Goal: Task Accomplishment & Management: Complete application form

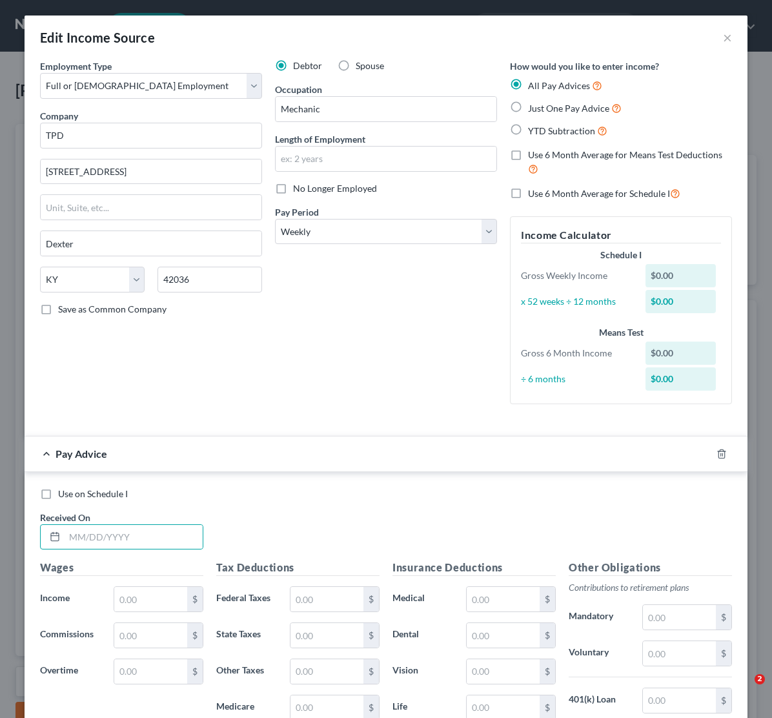
select select "0"
select select "18"
select select "3"
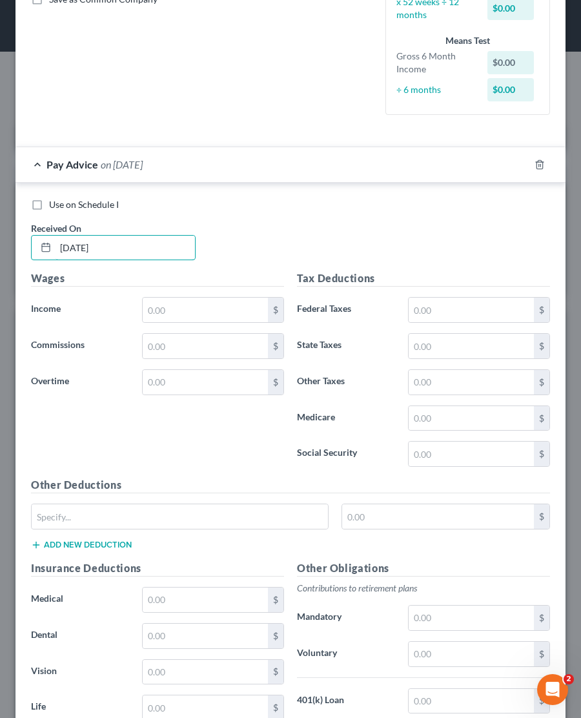
scroll to position [361, 0]
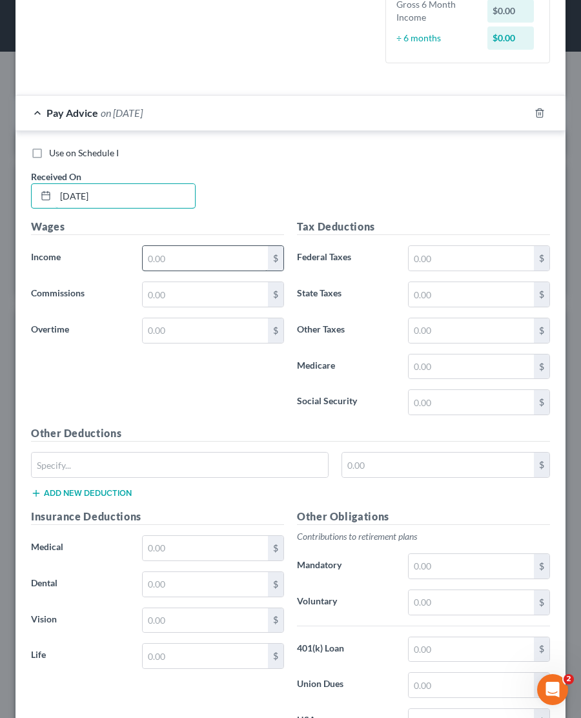
type input "[DATE]"
click at [173, 260] on input "text" at bounding box center [205, 258] width 125 height 25
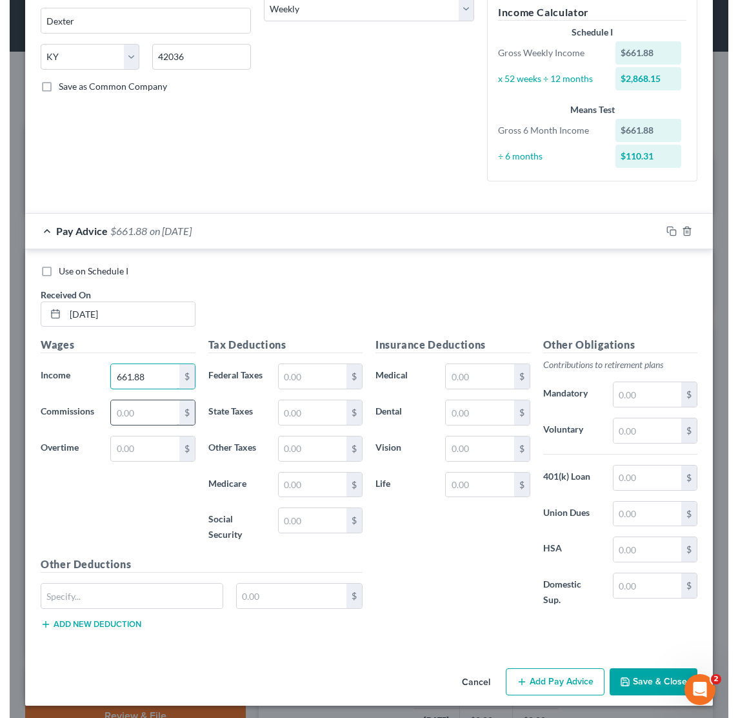
scroll to position [208, 441]
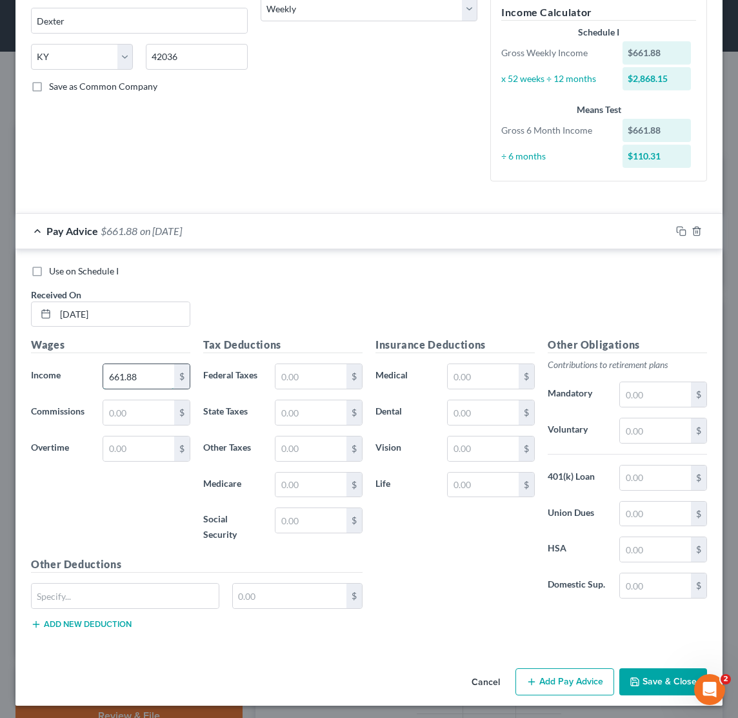
click at [161, 374] on input "661.88" at bounding box center [138, 376] width 71 height 25
type input "661.88"
click at [292, 375] on input "text" at bounding box center [311, 376] width 71 height 25
type input "62.20"
type input "56.28"
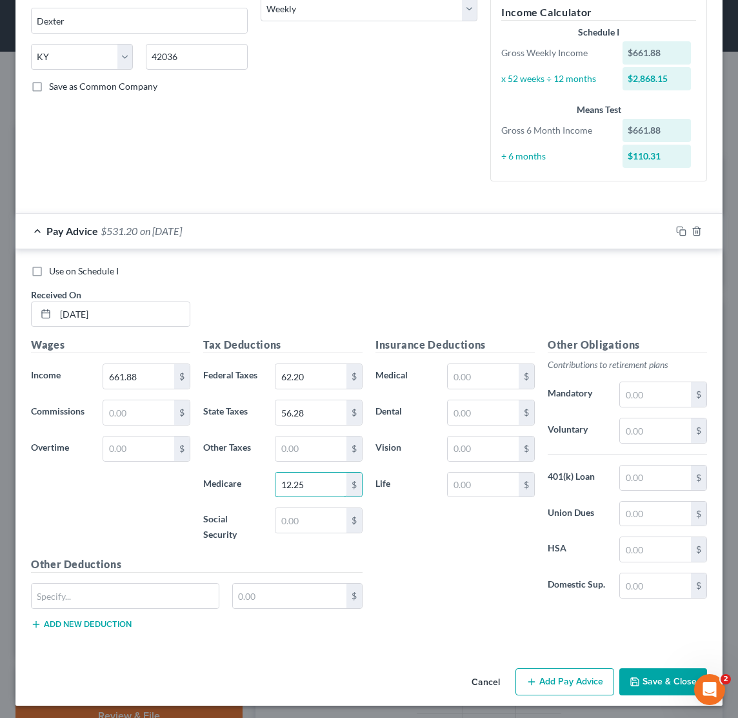
type input "12.25"
type input "52.39"
click at [149, 374] on input "661.88" at bounding box center [138, 376] width 71 height 25
type input "6"
type input "845.00"
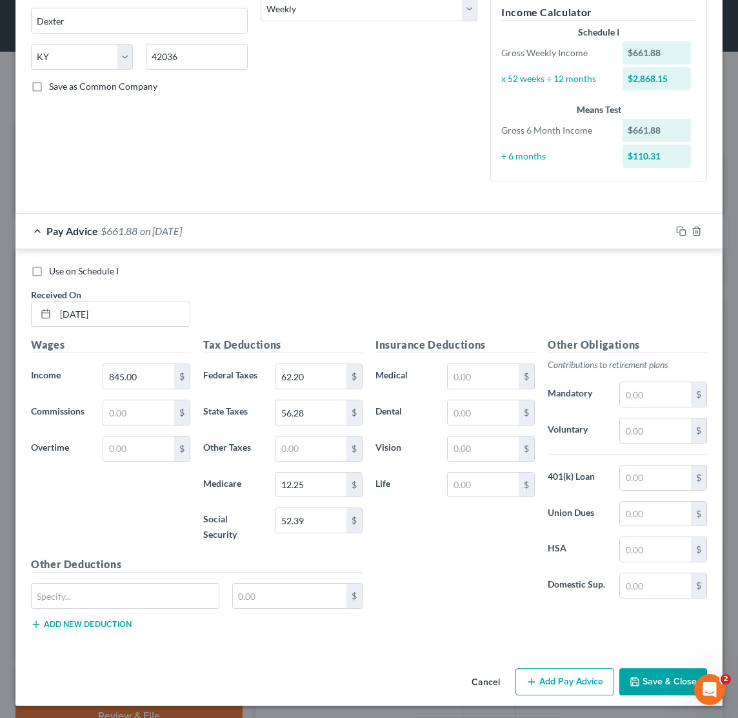
click at [305, 292] on div "Use on Schedule I Received On * [DATE]" at bounding box center [369, 301] width 689 height 73
click at [683, 230] on rect "button" at bounding box center [683, 233] width 6 height 6
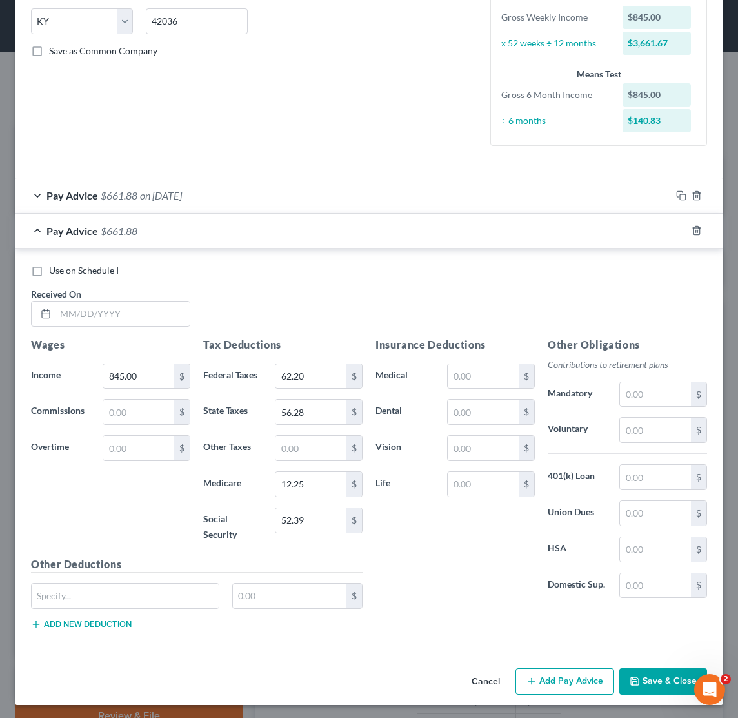
scroll to position [258, 0]
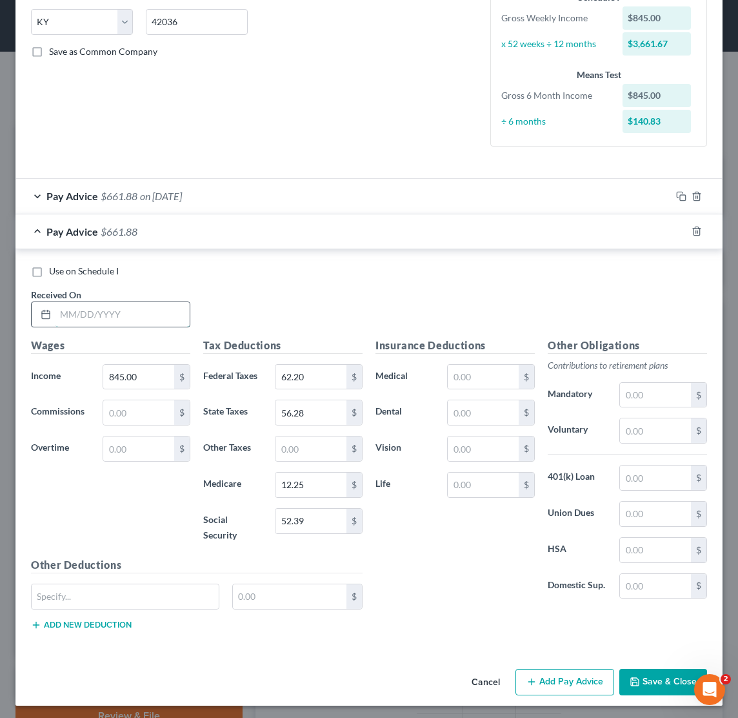
click at [88, 306] on input "text" at bounding box center [123, 314] width 134 height 25
type input "[DATE]"
click at [156, 373] on input "845.00" at bounding box center [138, 377] width 71 height 25
type input "8"
type input "1,620.00"
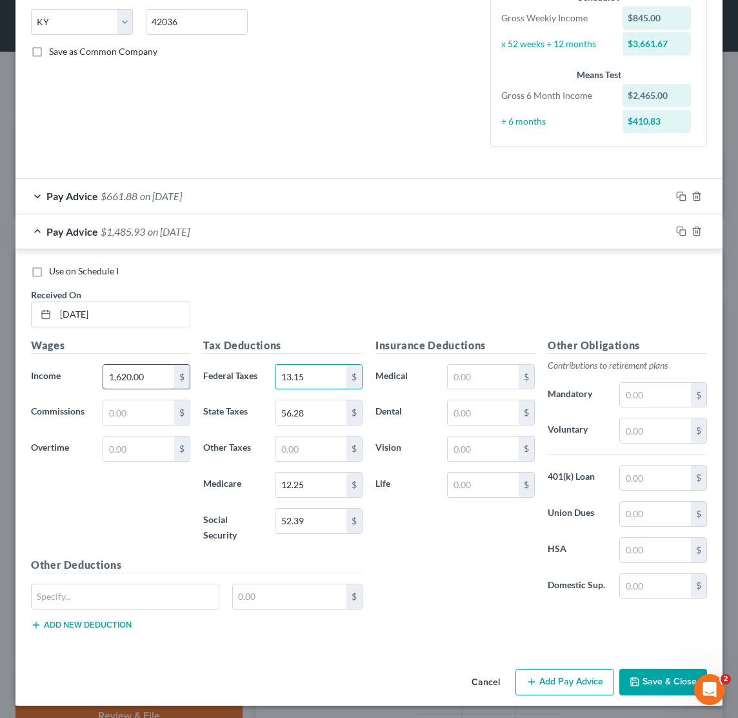
type input "13.15"
type input "39.28"
type input "6.09"
type input "26.04"
click at [389, 556] on div "Insurance Deductions Medical $ Dental $ Vision $ Life $" at bounding box center [455, 474] width 172 height 272
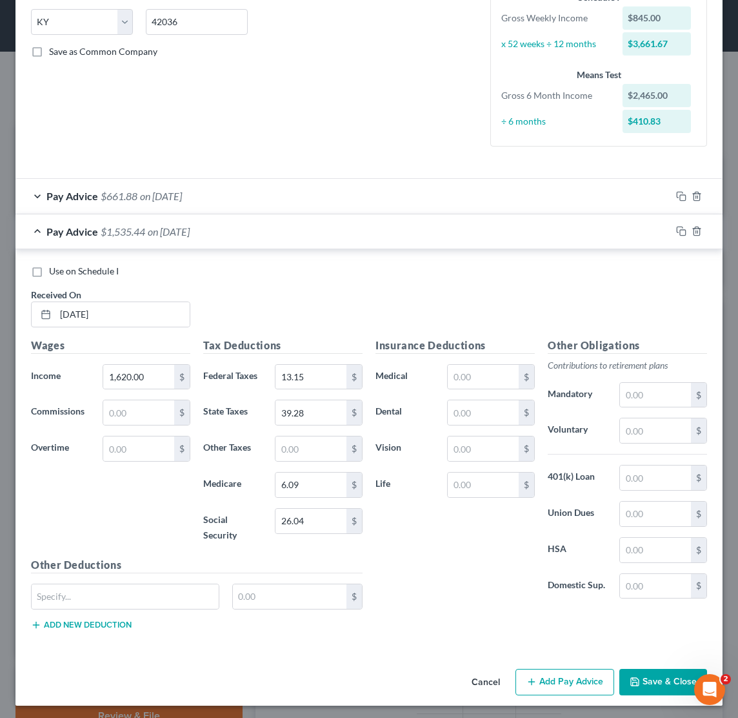
click at [155, 389] on div "Wages Income * 1,620.00 $ Commissions $ Overtime $" at bounding box center [111, 447] width 172 height 219
click at [155, 379] on input "1,620.00" at bounding box center [138, 377] width 71 height 25
type input "1"
type input "420.00"
click at [274, 298] on div "Use on Schedule I Received On * [DATE]" at bounding box center [369, 301] width 689 height 73
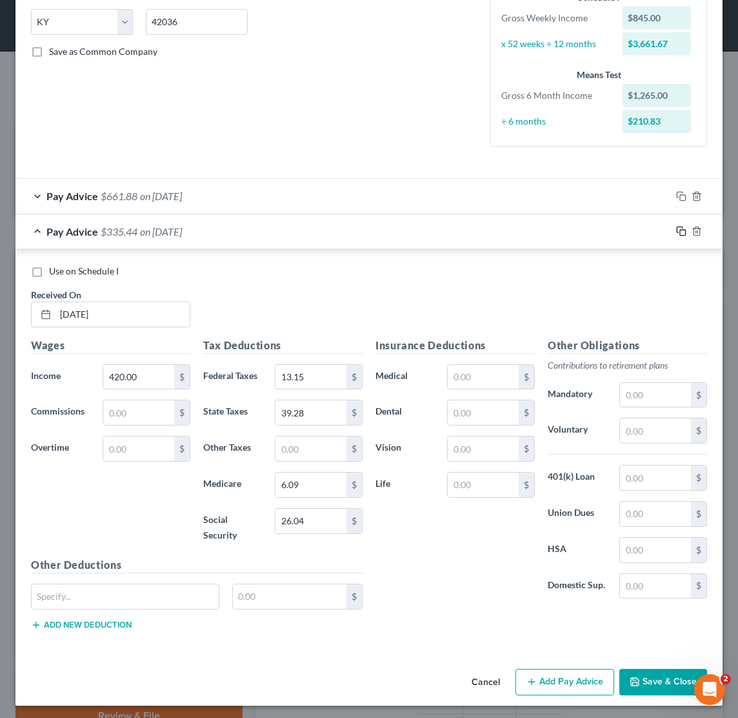
click at [683, 229] on icon "button" at bounding box center [681, 231] width 10 height 10
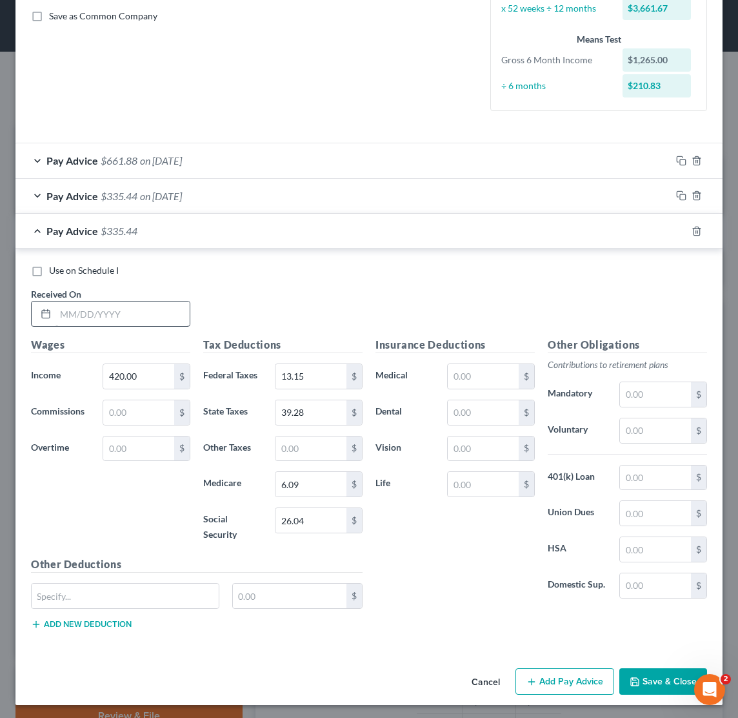
scroll to position [292, 0]
click at [64, 309] on input "text" at bounding box center [123, 314] width 134 height 25
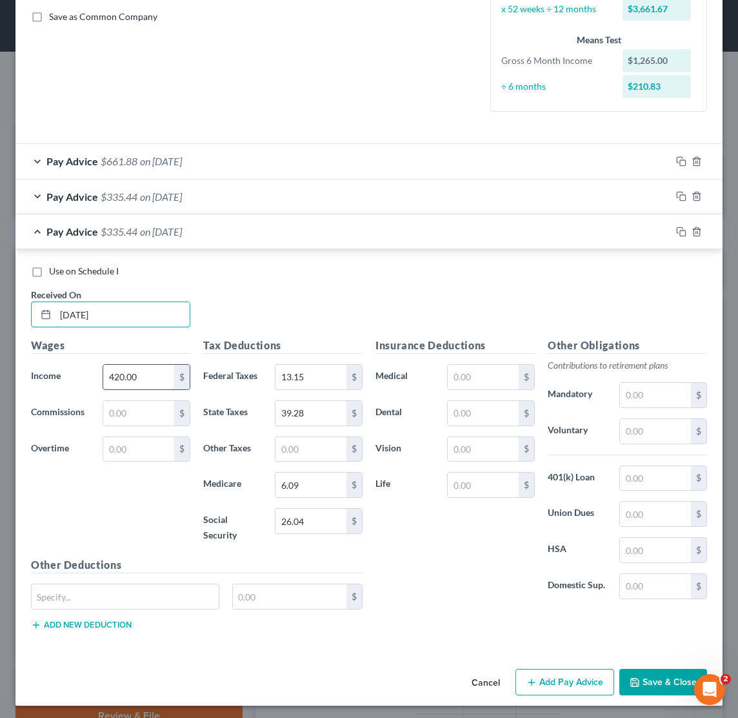
type input "[DATE]"
click at [145, 375] on input "420.00" at bounding box center [138, 377] width 71 height 25
type input "4"
type input "640.00"
type input "37.60"
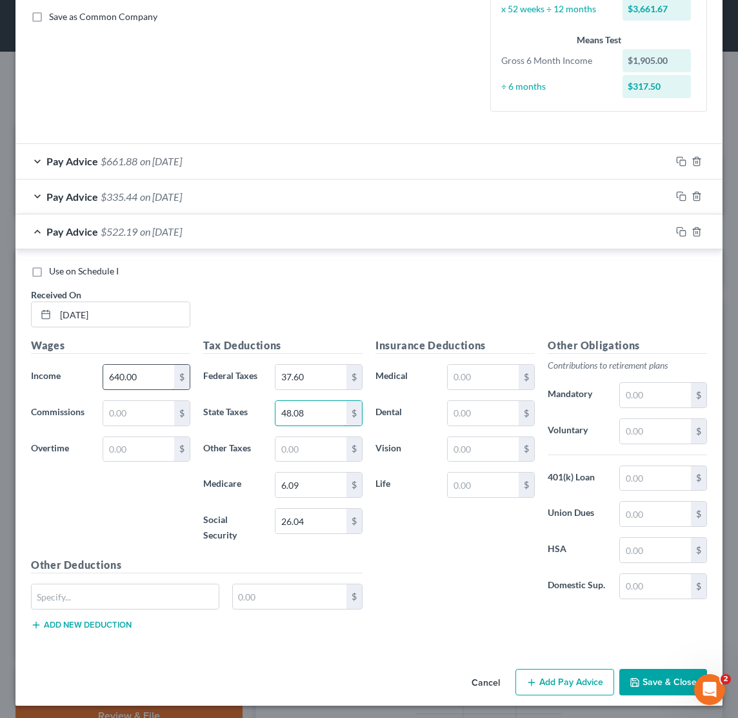
type input "48.08"
type input "9.28"
type input "39.68"
click at [684, 230] on rect "button" at bounding box center [683, 233] width 6 height 6
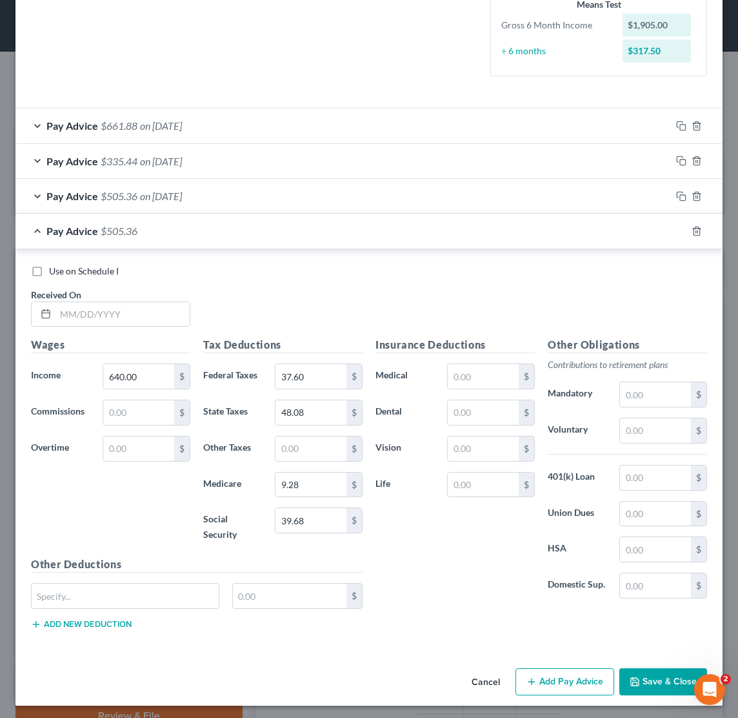
scroll to position [327, 0]
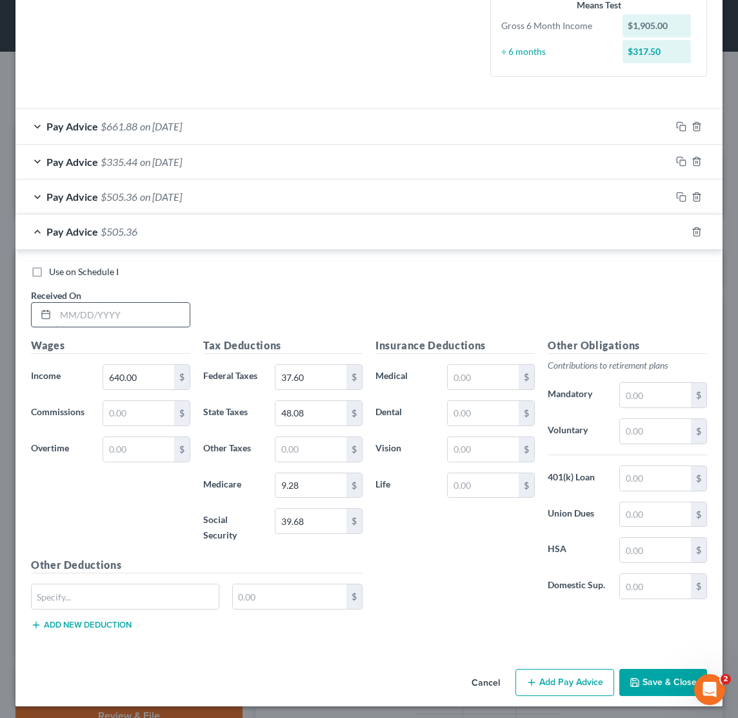
click at [81, 313] on input "text" at bounding box center [123, 315] width 134 height 25
type input "[DATE]"
click at [145, 375] on input "640.00" at bounding box center [138, 377] width 71 height 25
type input "6"
type input "560.00"
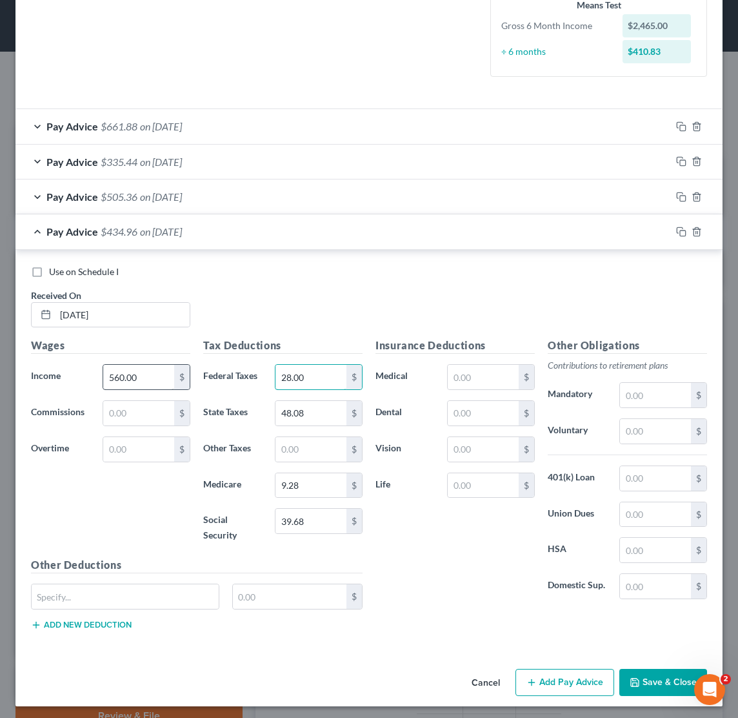
type input "28.00"
type input "44.88"
type input "8.12"
type input "34.72"
click at [680, 229] on icon "button" at bounding box center [681, 232] width 10 height 10
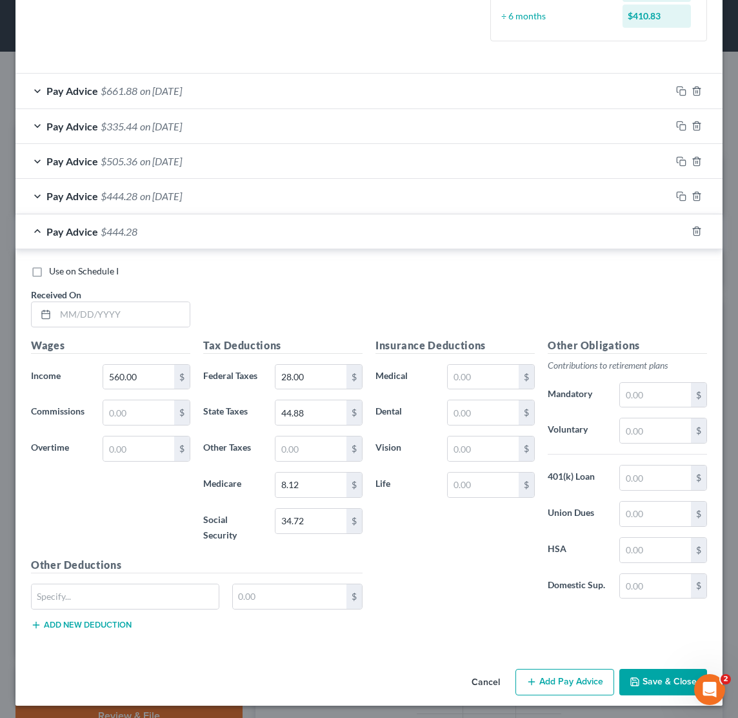
scroll to position [362, 0]
click at [698, 227] on icon "button" at bounding box center [697, 232] width 10 height 10
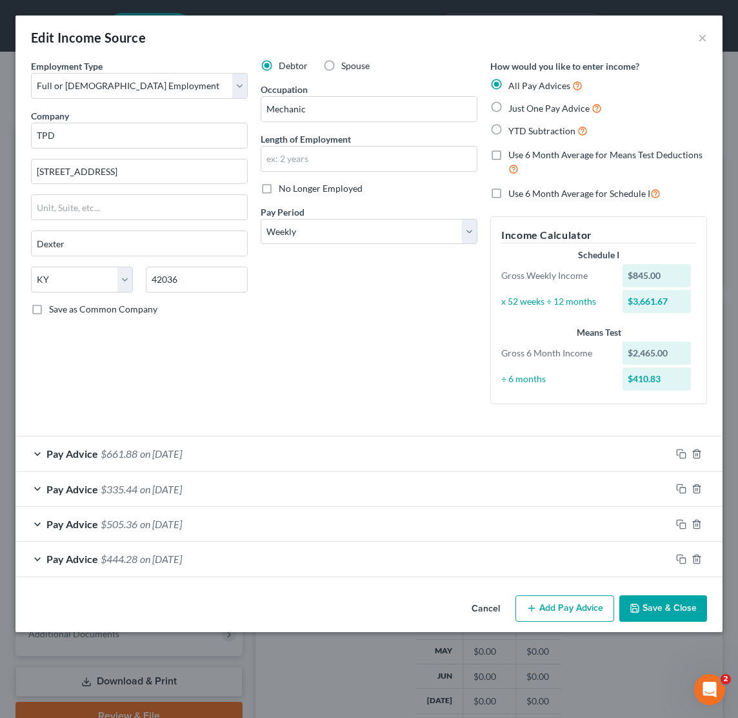
scroll to position [0, 0]
click at [654, 607] on button "Save & Close" at bounding box center [664, 608] width 88 height 27
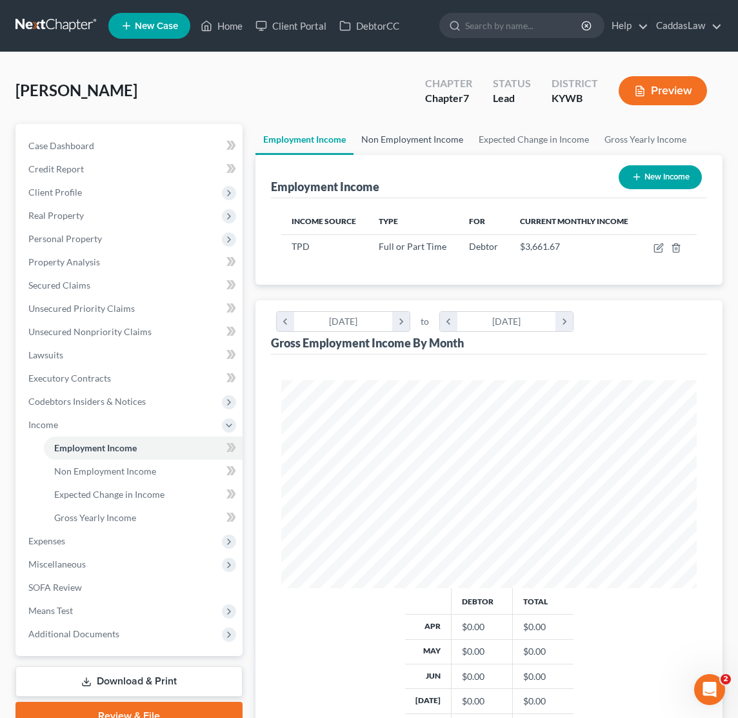
click at [390, 140] on link "Non Employment Income" at bounding box center [412, 139] width 117 height 31
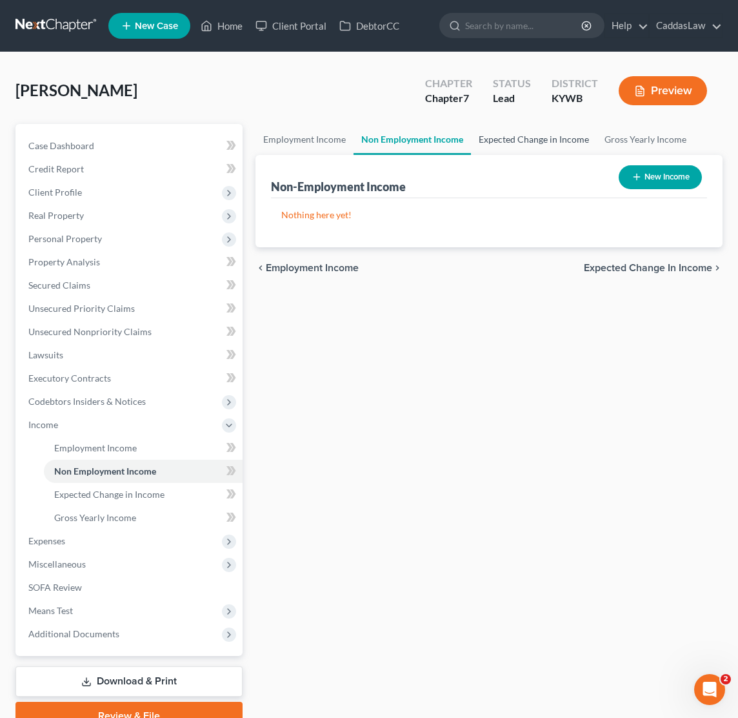
click at [509, 145] on link "Expected Change in Income" at bounding box center [534, 139] width 126 height 31
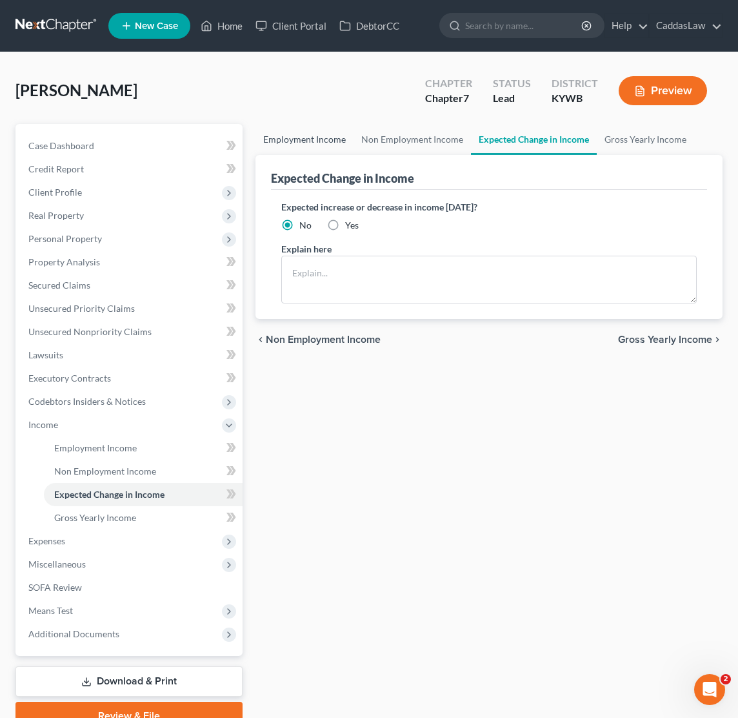
click at [315, 143] on link "Employment Income" at bounding box center [305, 139] width 98 height 31
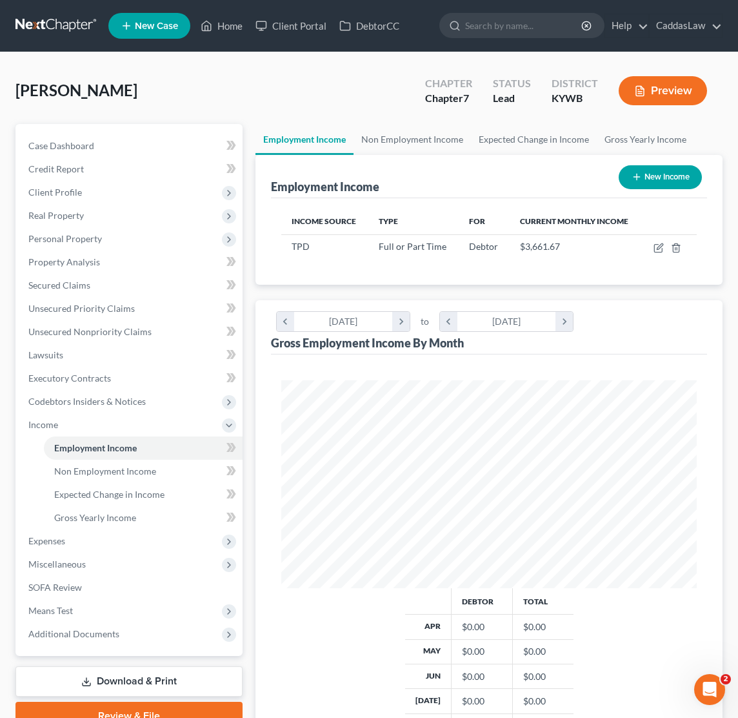
scroll to position [208, 441]
click at [654, 176] on button "New Income" at bounding box center [660, 177] width 83 height 24
select select "0"
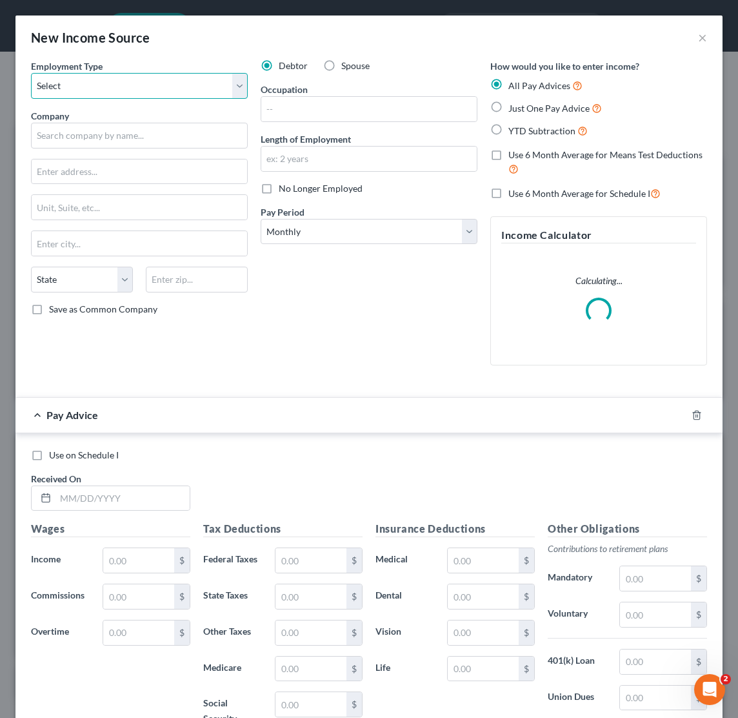
select select "0"
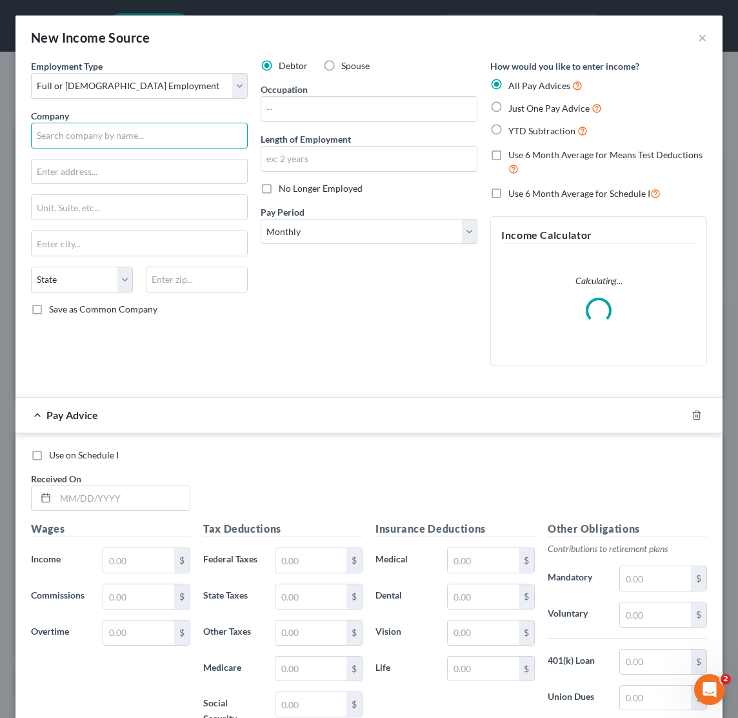
click at [94, 130] on input "text" at bounding box center [139, 136] width 217 height 26
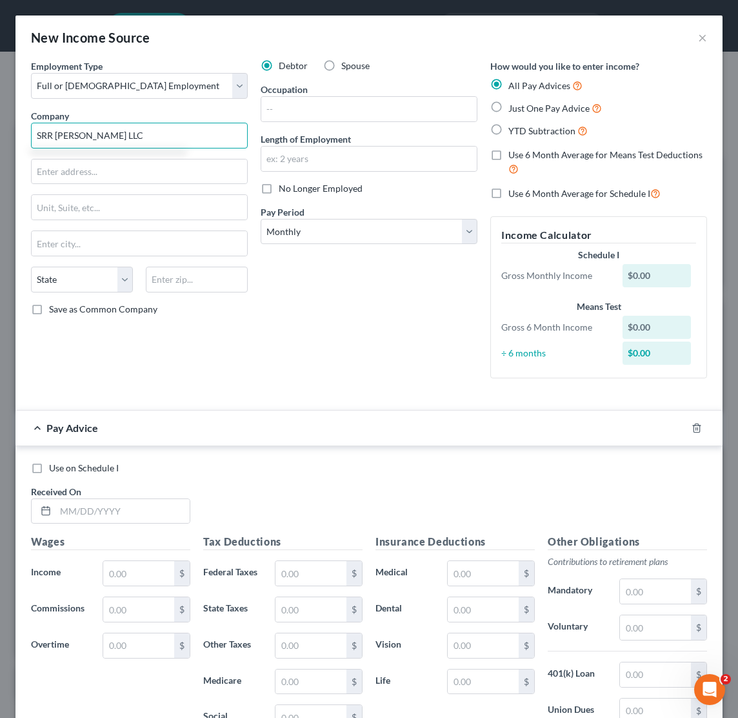
type input "SRR [PERSON_NAME] LLC"
type input "[STREET_ADDRESS][PERSON_NAME]"
type input "Hazard"
select select "18"
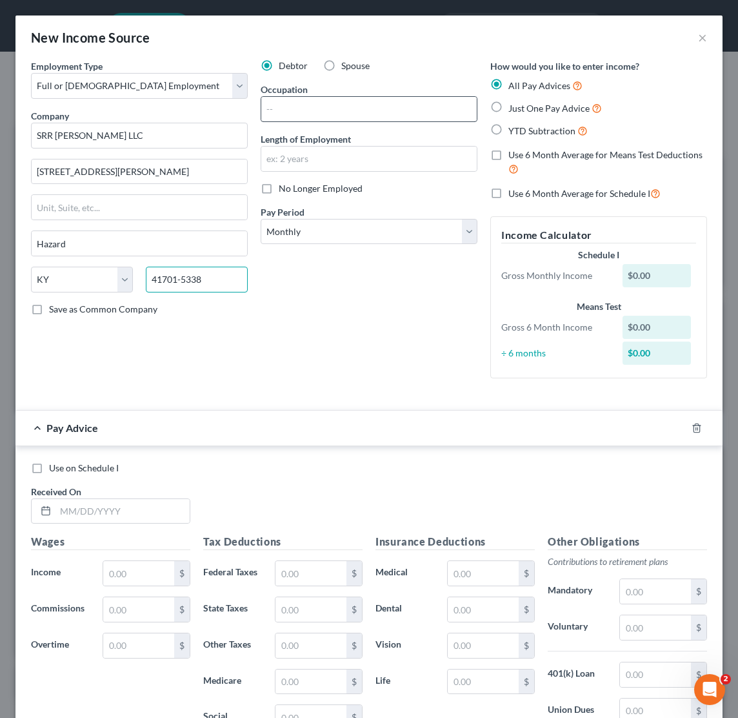
type input "41701-5338"
click at [319, 100] on input "text" at bounding box center [369, 109] width 216 height 25
type input "Mechanic"
click at [321, 163] on input "text" at bounding box center [369, 159] width 216 height 25
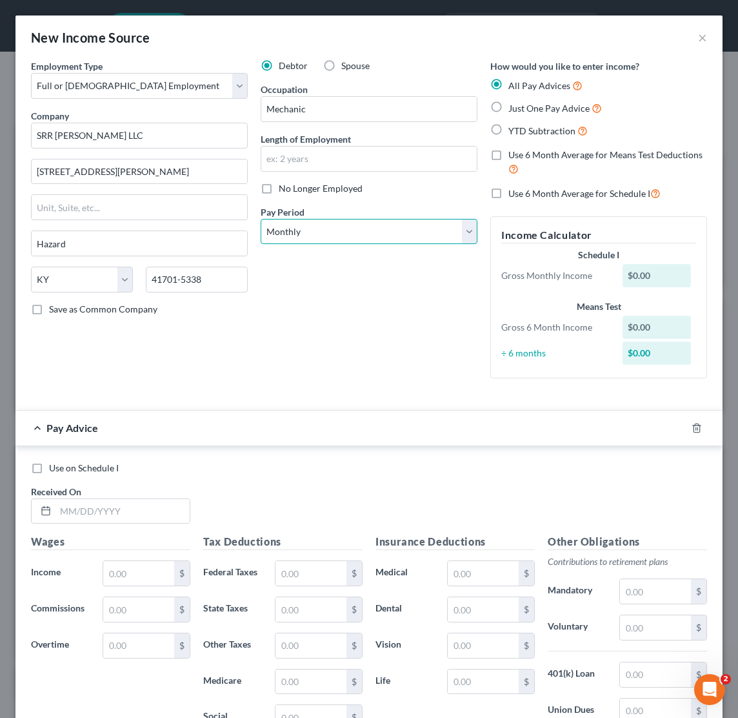
select select "3"
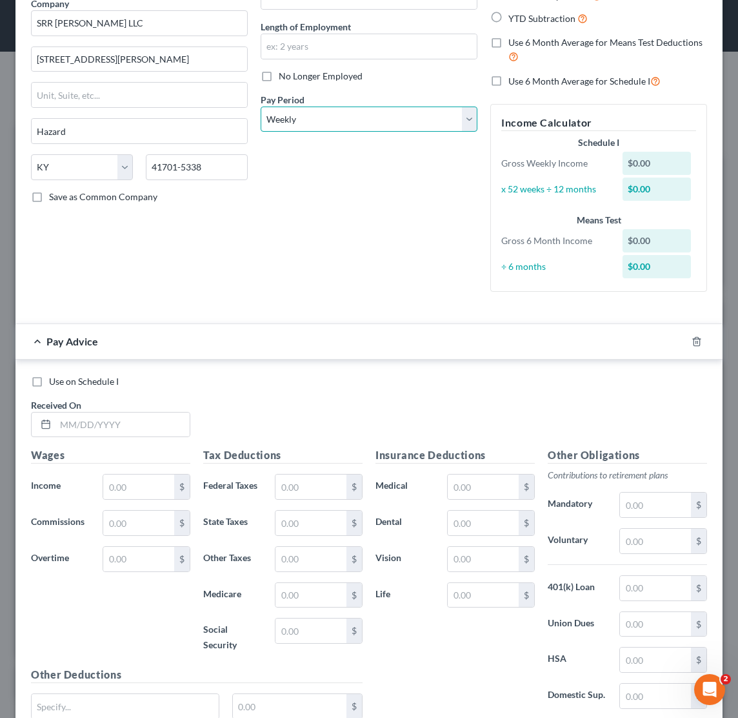
scroll to position [183, 0]
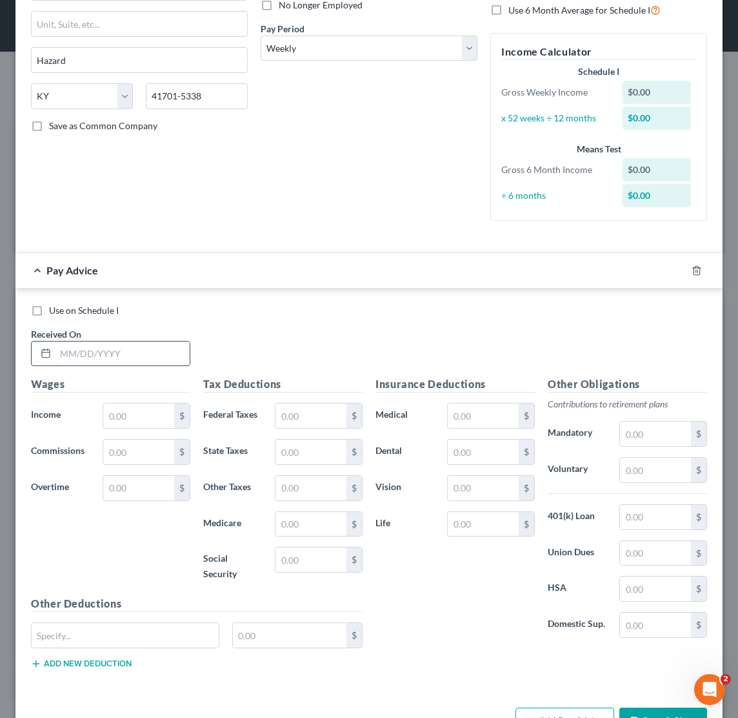
click at [77, 347] on input "text" at bounding box center [123, 353] width 134 height 25
type input "[DATE]"
click at [130, 404] on input "text" at bounding box center [138, 415] width 71 height 25
type input "961.63"
click at [319, 415] on input "text" at bounding box center [311, 415] width 71 height 25
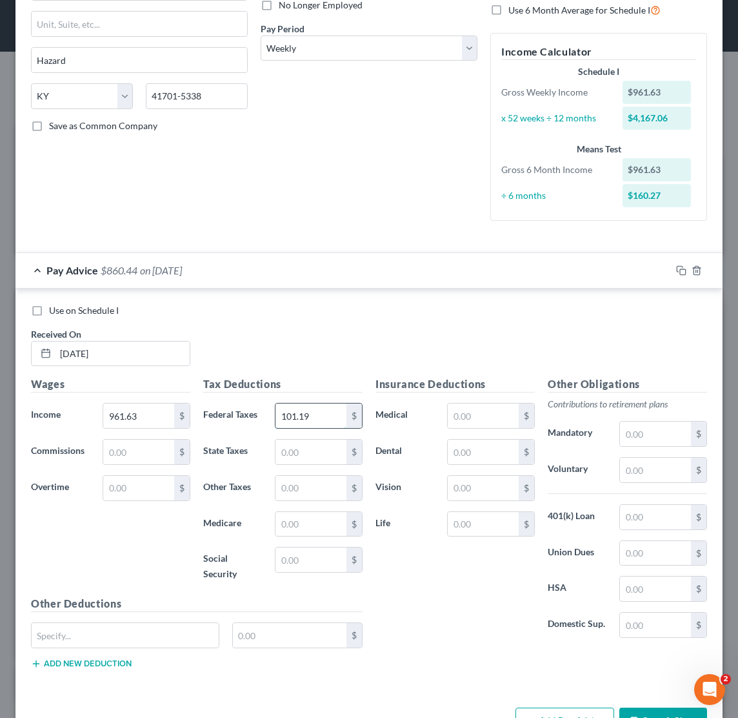
type input "101.19"
type input "35.95"
type input "59.62"
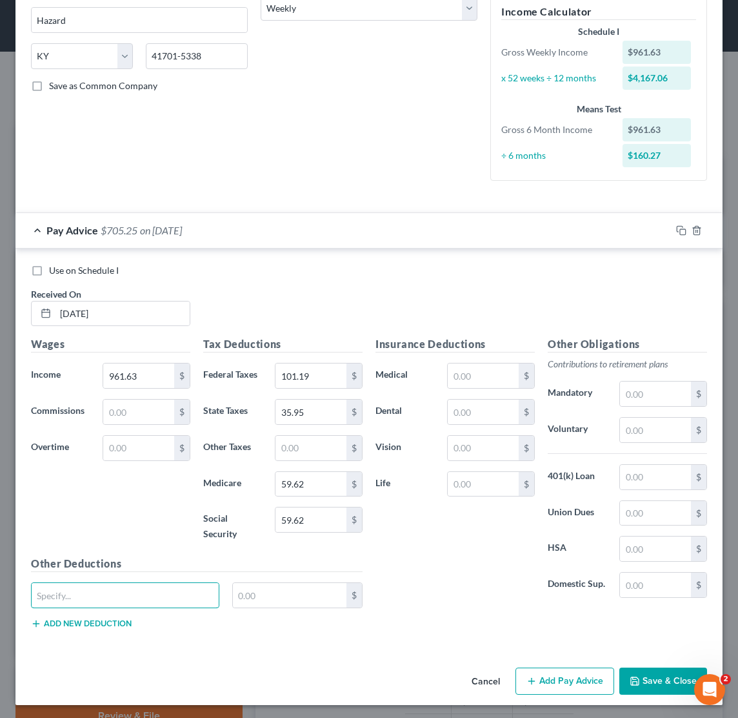
scroll to position [223, 0]
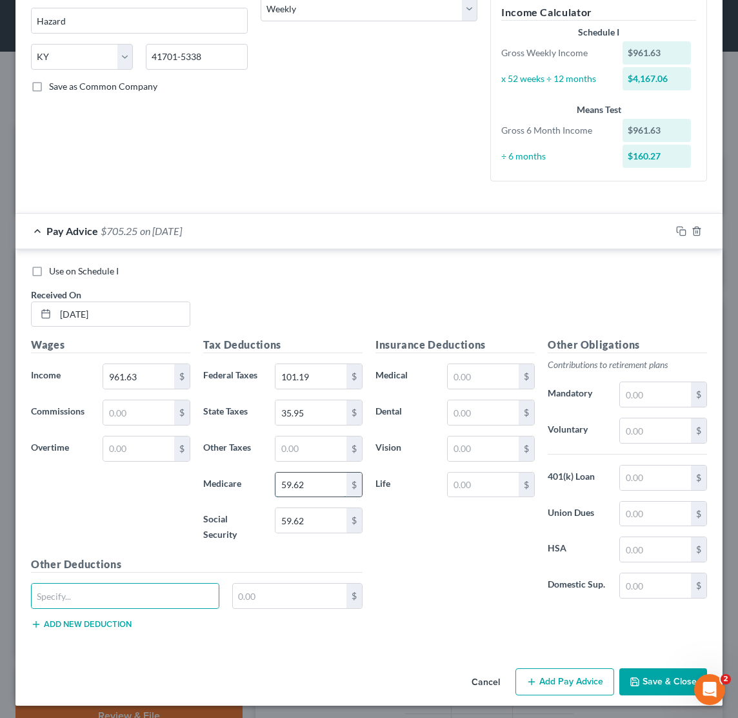
click at [325, 476] on input "59.62" at bounding box center [311, 484] width 71 height 25
type input "5"
type input "13.94"
click at [642, 668] on button "Save & Close" at bounding box center [664, 681] width 88 height 27
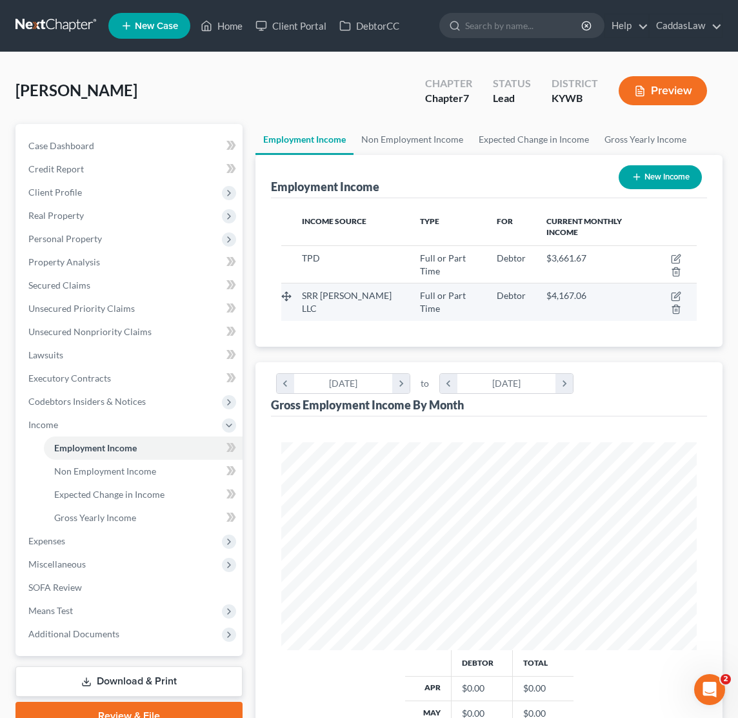
click at [594, 283] on td "$4,167.06" at bounding box center [592, 301] width 112 height 37
click at [671, 291] on icon "button" at bounding box center [676, 296] width 10 height 10
select select "0"
select select "18"
select select "3"
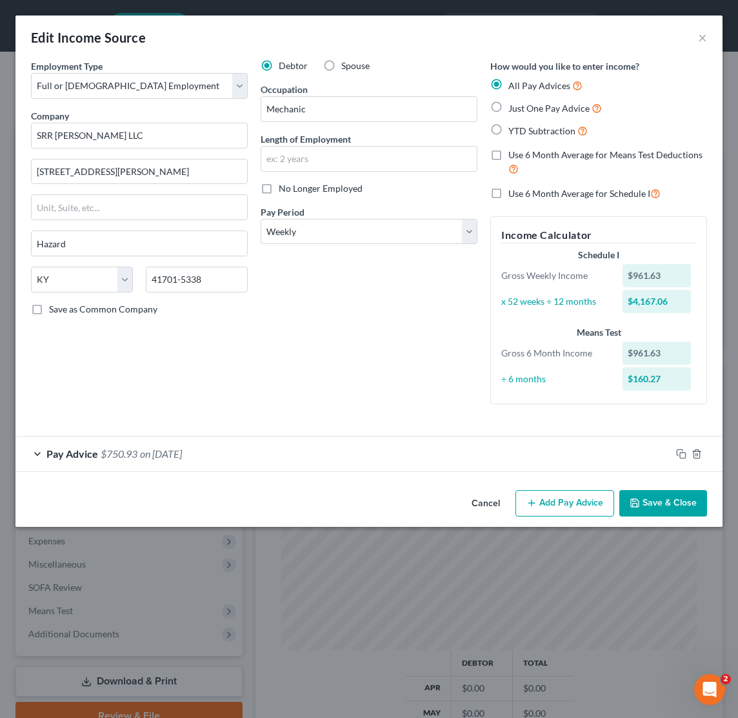
click at [549, 502] on button "Add Pay Advice" at bounding box center [565, 503] width 99 height 27
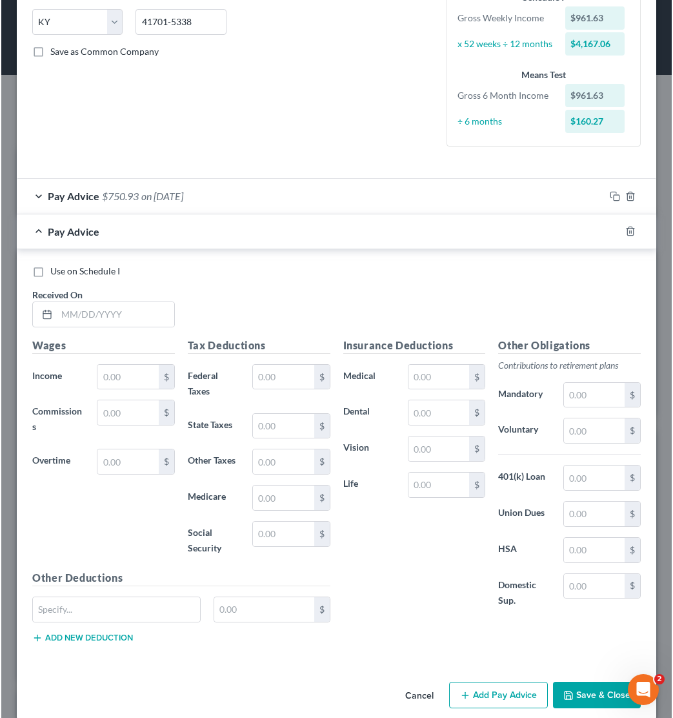
scroll to position [186, 398]
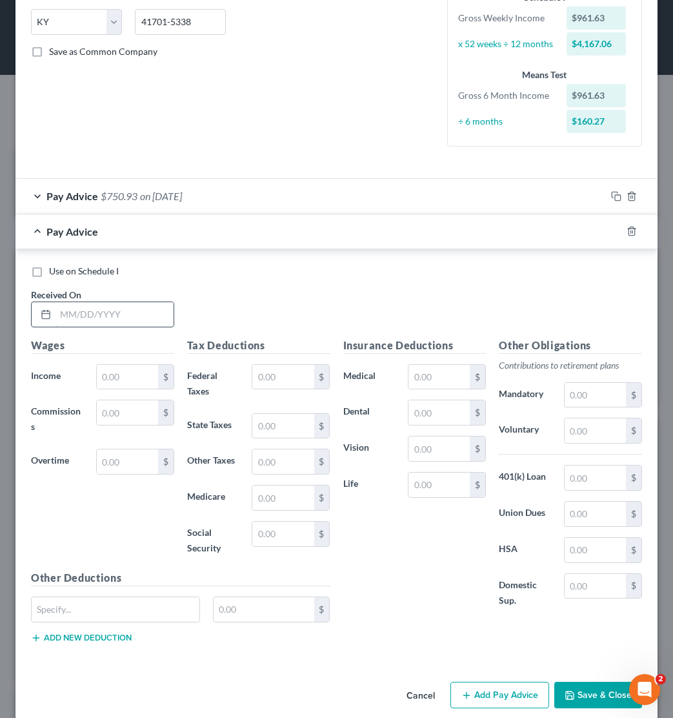
click at [74, 316] on input "text" at bounding box center [115, 314] width 118 height 25
type input "[DATE]"
type input "1,516.87"
type input "207.34"
type input "59.96"
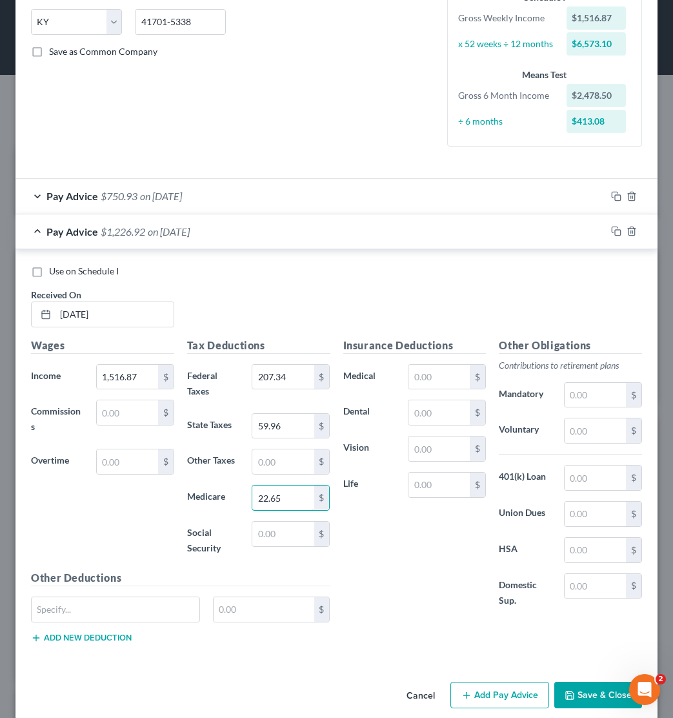
type input "22.65"
type input "96.84"
click at [147, 373] on input "1,516.87" at bounding box center [127, 377] width 61 height 25
type input "1,561.87"
click at [250, 318] on div "Use on Schedule I Received On * [DATE]" at bounding box center [337, 301] width 624 height 73
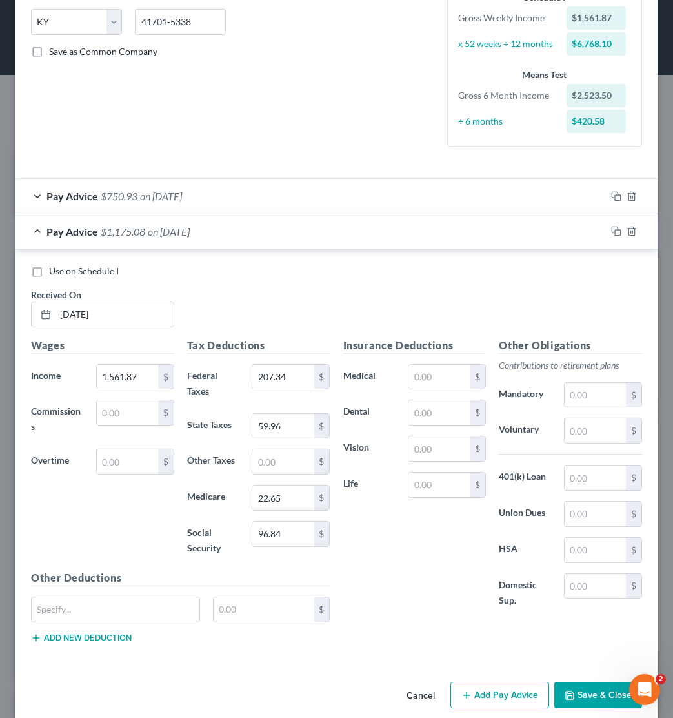
click at [577, 688] on button "Save & Close" at bounding box center [598, 695] width 88 height 27
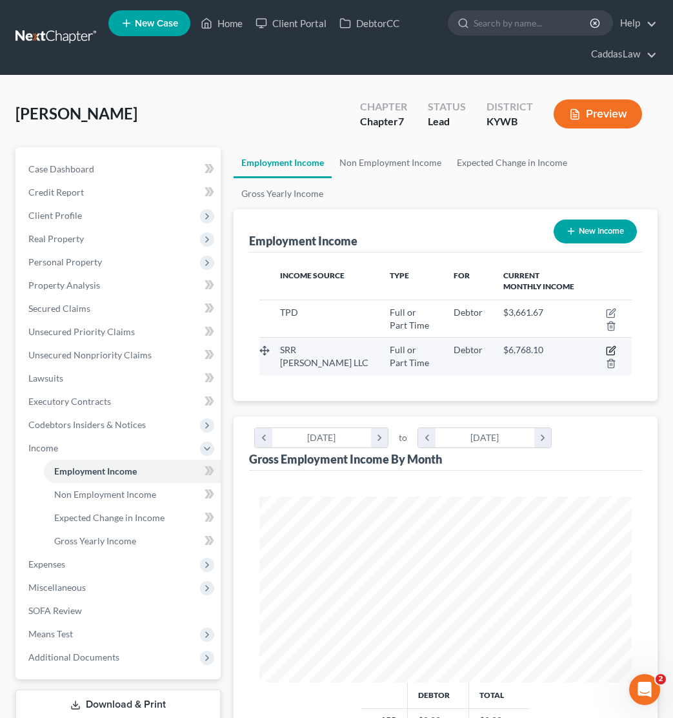
click at [611, 349] on icon "button" at bounding box center [612, 350] width 6 height 6
select select "0"
select select "18"
select select "3"
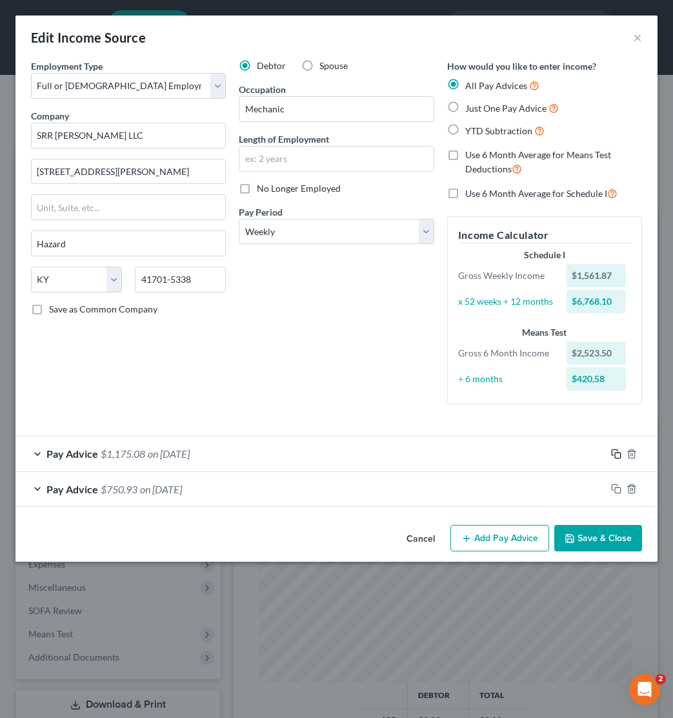
click at [619, 454] on icon "button" at bounding box center [616, 454] width 10 height 10
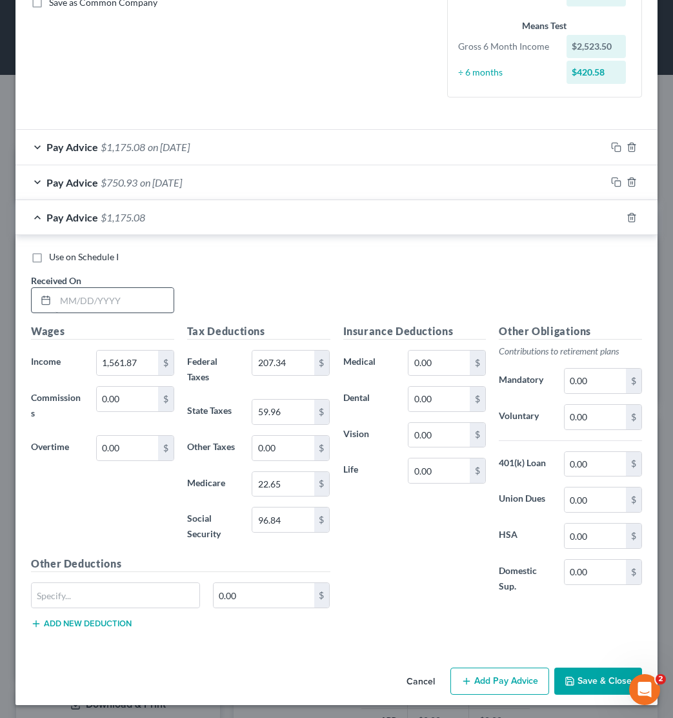
scroll to position [306, 0]
click at [66, 299] on input "text" at bounding box center [115, 301] width 118 height 25
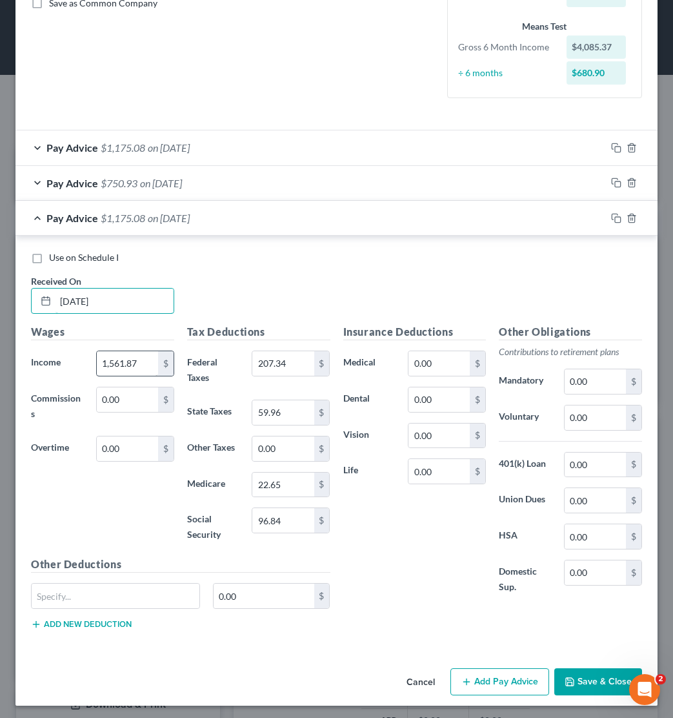
type input "[DATE]"
click at [146, 356] on input "1,561.87" at bounding box center [127, 363] width 61 height 25
type input "961.63"
type input "101.19"
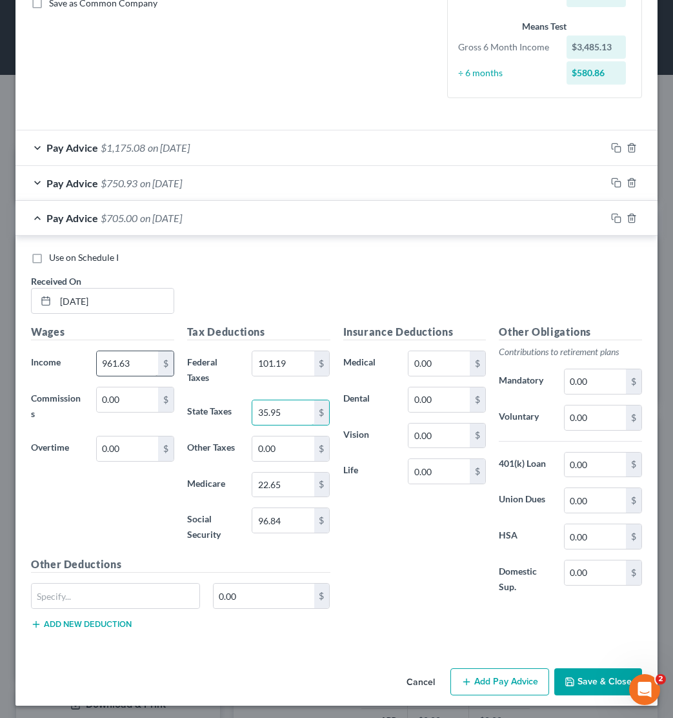
type input "35.95"
type input "13.94"
type input "59.62"
click at [593, 677] on button "Save & Close" at bounding box center [598, 681] width 88 height 27
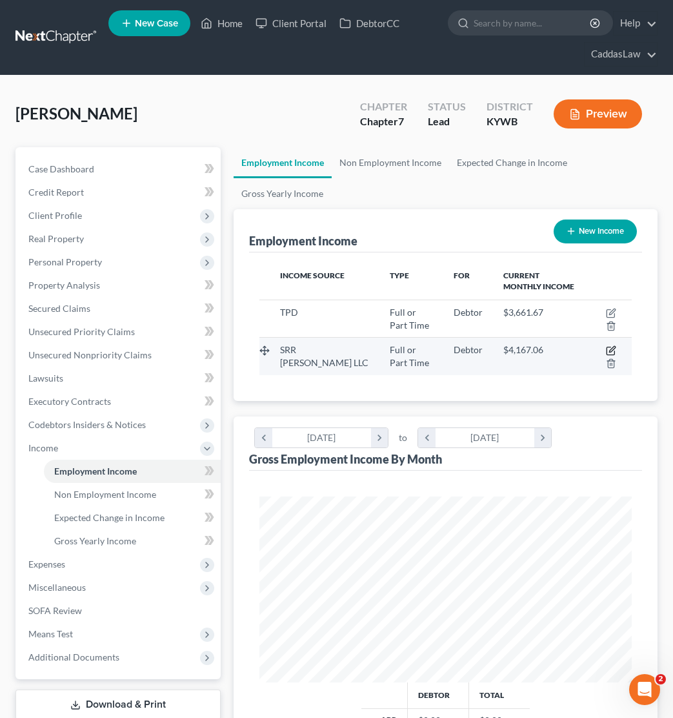
click at [612, 352] on icon "button" at bounding box center [612, 350] width 6 height 6
select select "0"
select select "18"
select select "3"
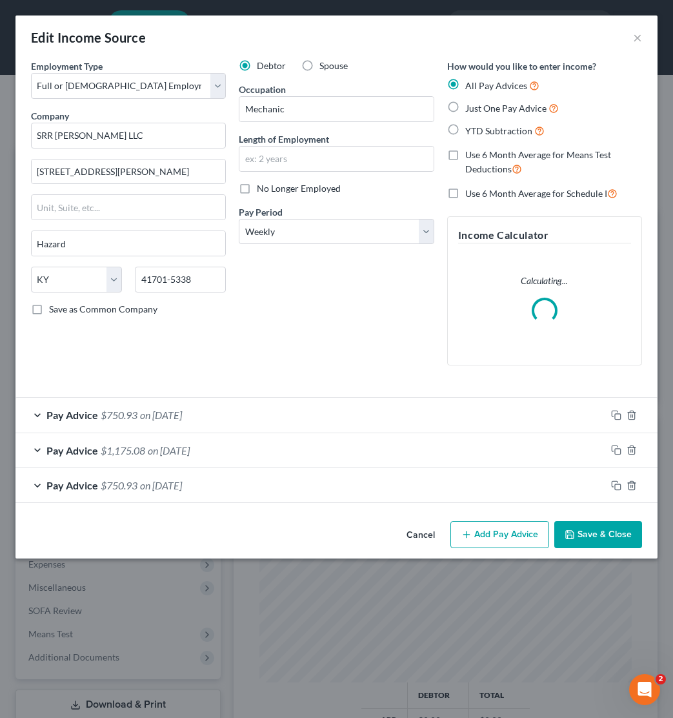
click at [483, 522] on button "Add Pay Advice" at bounding box center [500, 534] width 99 height 27
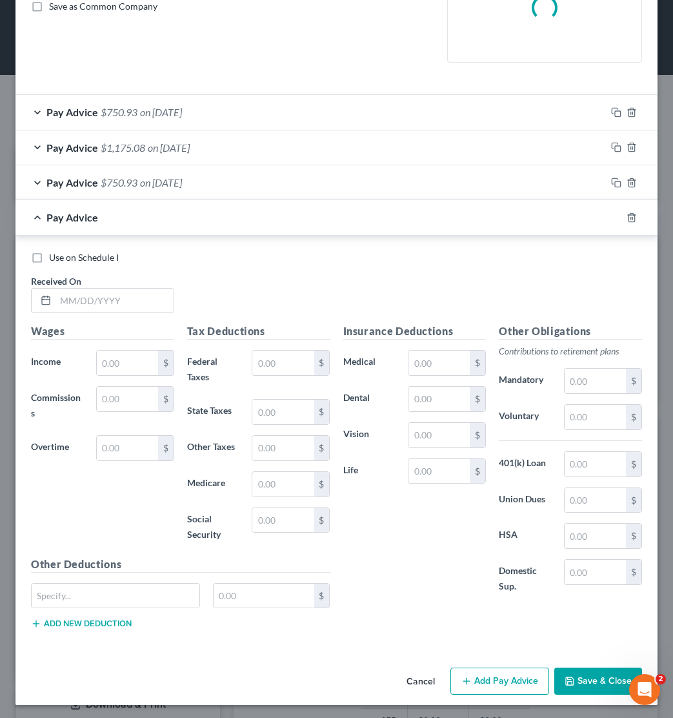
scroll to position [302, 0]
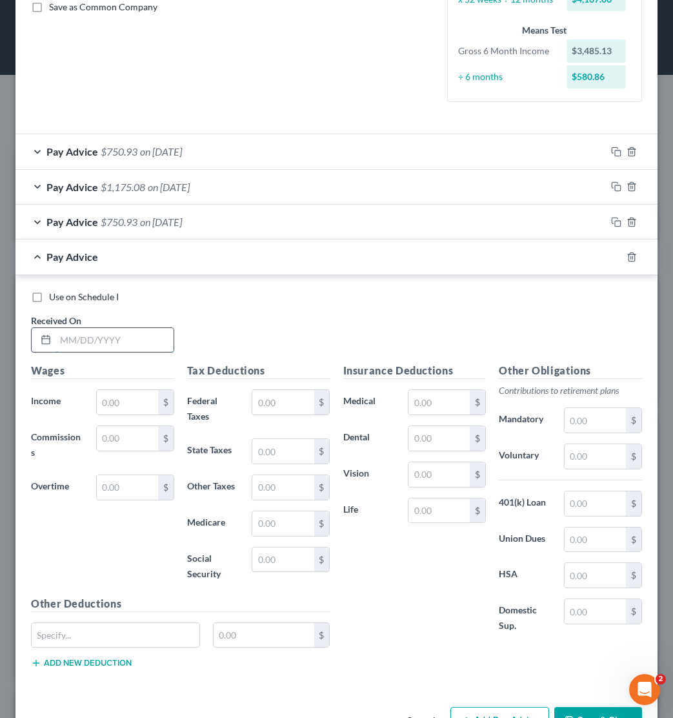
click at [114, 333] on input "text" at bounding box center [115, 340] width 118 height 25
type input "[DATE]"
type input "1,810.57"
type input "81.06"
type input "61.52"
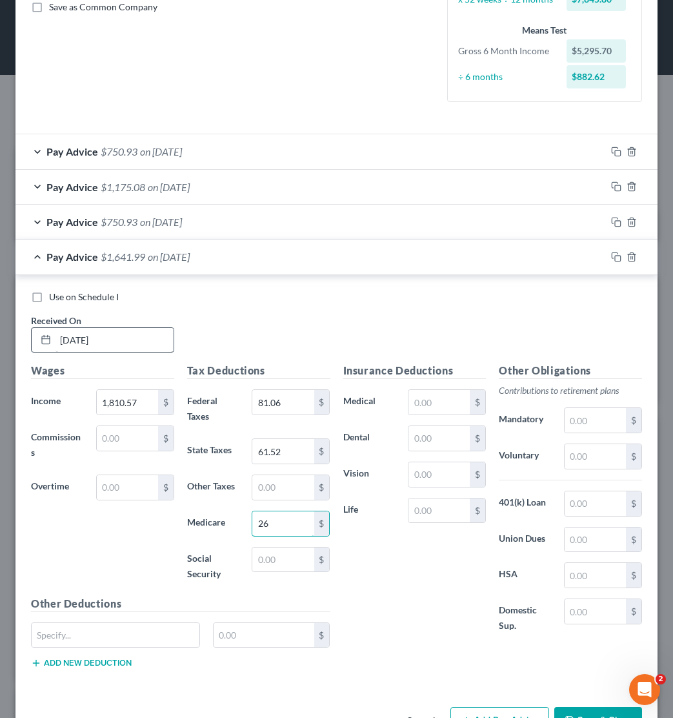
type input "2"
type input "25.25"
type input "112.26"
click at [265, 513] on input "25.25" at bounding box center [282, 523] width 61 height 25
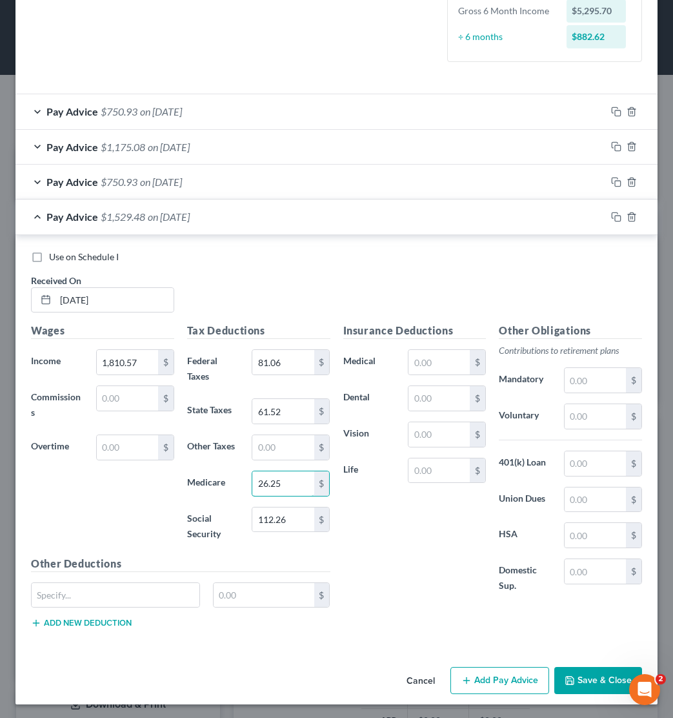
scroll to position [341, 0]
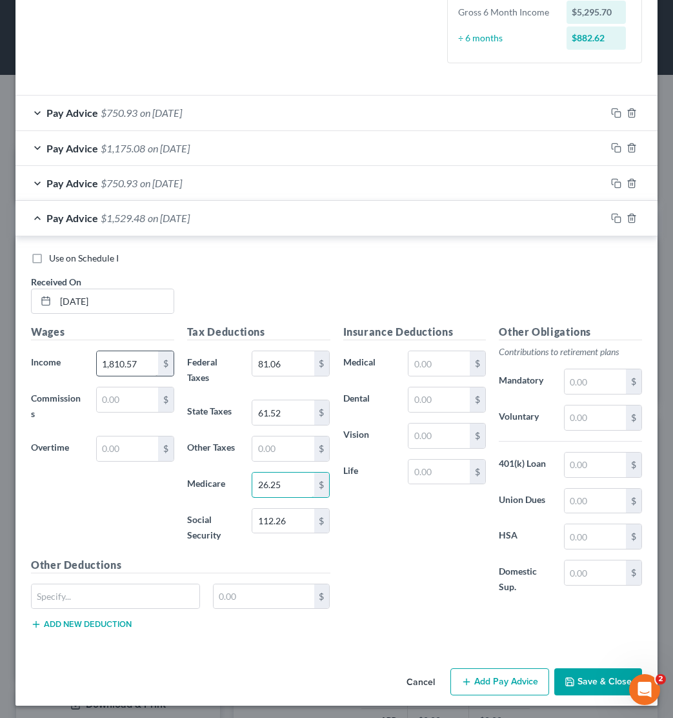
type input "26.25"
click at [139, 356] on input "1,810.57" at bounding box center [127, 363] width 61 height 25
click at [285, 412] on input "61.52" at bounding box center [282, 412] width 61 height 25
click at [292, 527] on input "112.26" at bounding box center [282, 521] width 61 height 25
type input "A/R"
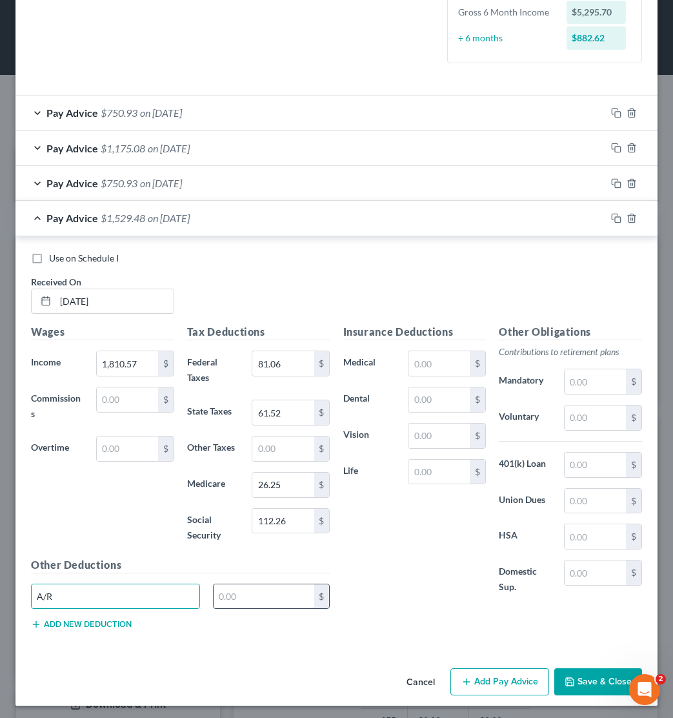
click at [287, 598] on input "text" at bounding box center [264, 596] width 100 height 25
type input "600.00"
click at [615, 178] on icon "button" at bounding box center [616, 183] width 10 height 10
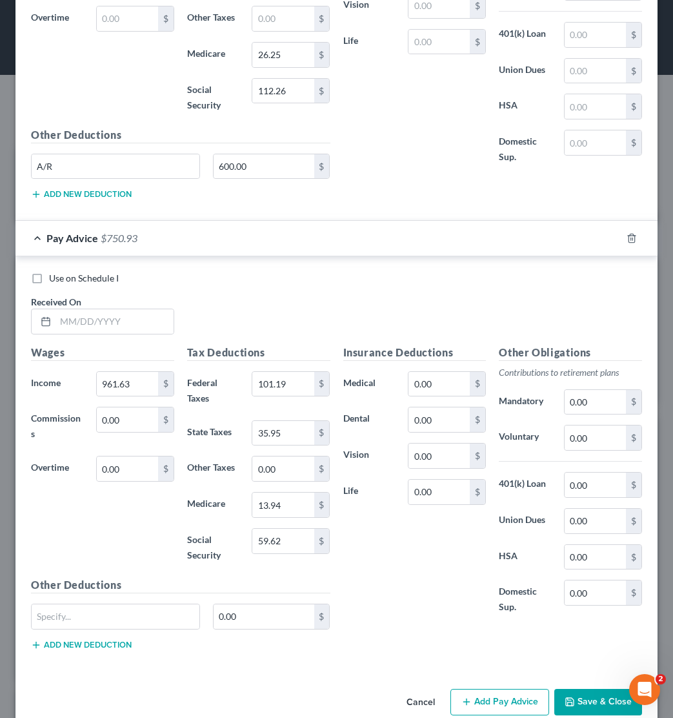
scroll to position [774, 0]
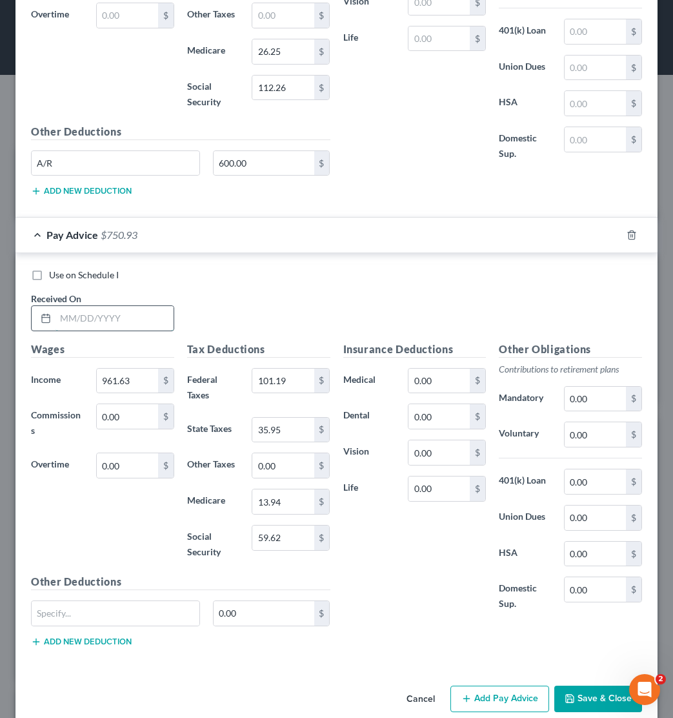
click at [87, 313] on input "text" at bounding box center [115, 318] width 118 height 25
type input "[DATE]"
click at [292, 377] on input "101.19" at bounding box center [282, 381] width 61 height 25
click at [576, 704] on button "Save & Close" at bounding box center [598, 698] width 88 height 27
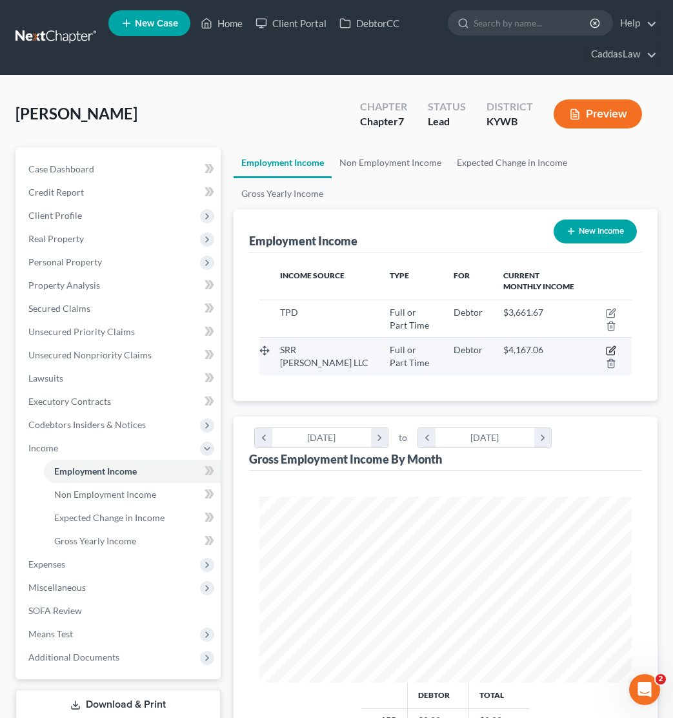
click at [612, 353] on icon "button" at bounding box center [611, 350] width 10 height 10
select select "0"
select select "18"
select select "3"
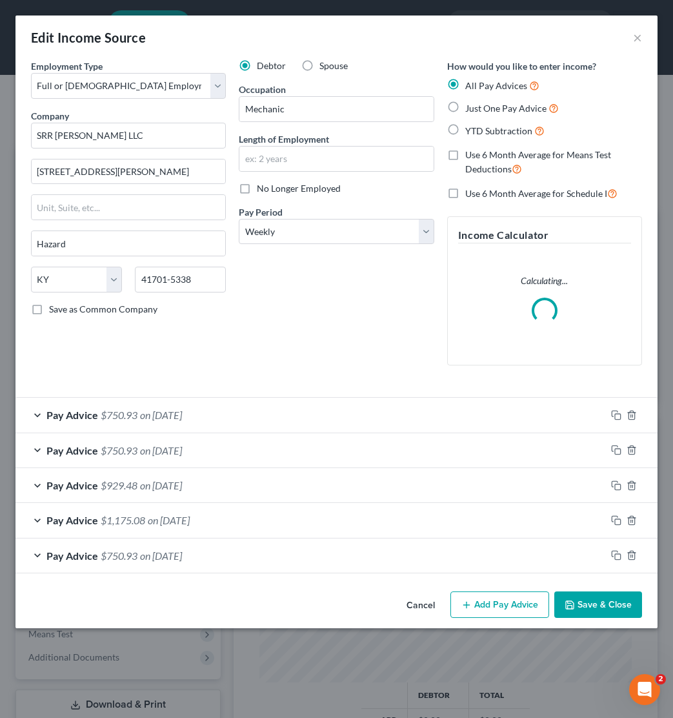
click at [480, 594] on button "Add Pay Advice" at bounding box center [500, 604] width 99 height 27
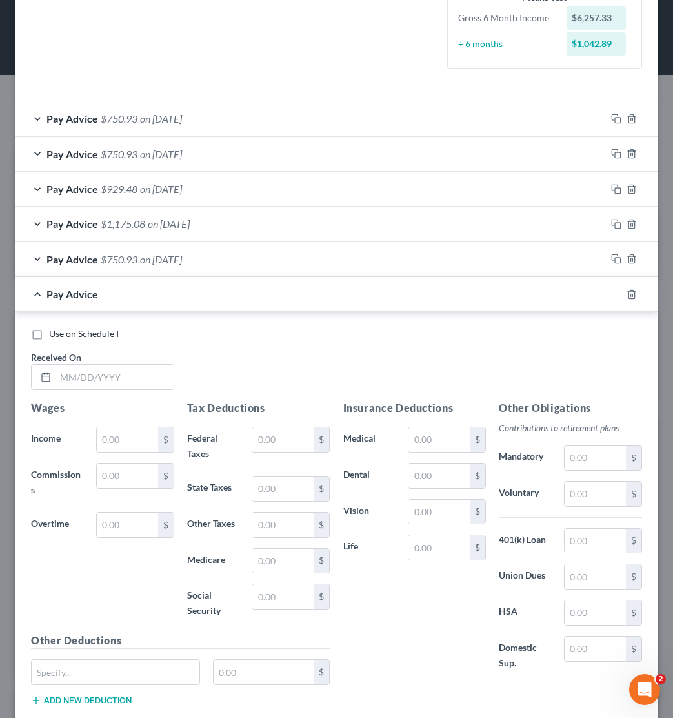
scroll to position [363, 0]
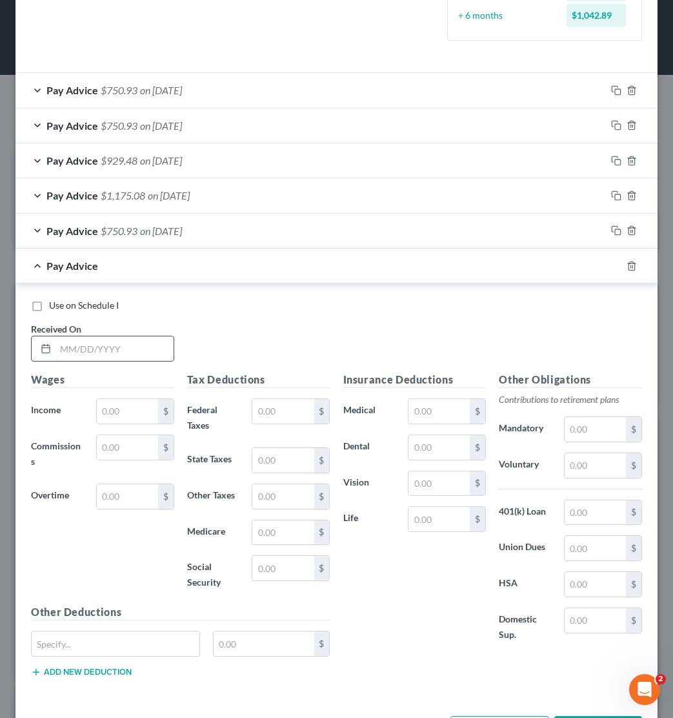
click at [73, 336] on input "text" at bounding box center [115, 348] width 118 height 25
click at [633, 266] on icon "button" at bounding box center [632, 265] width 6 height 8
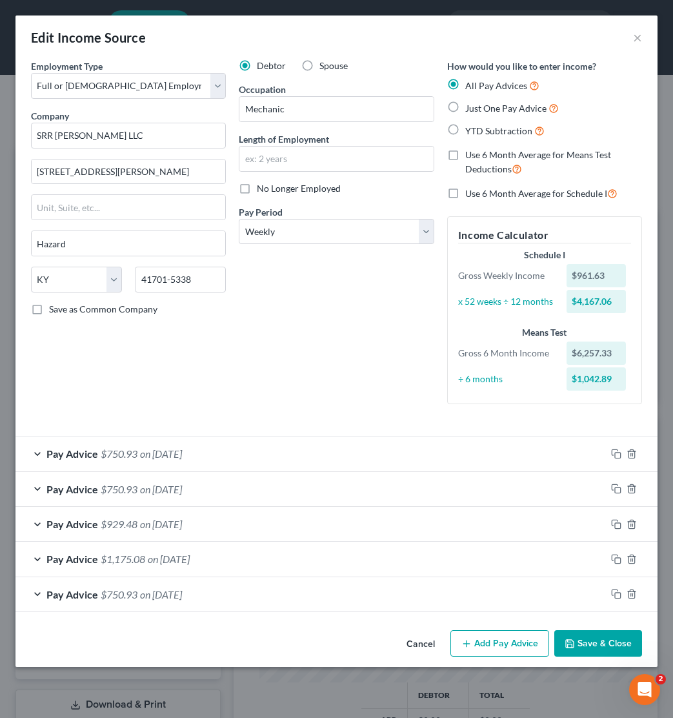
scroll to position [0, 0]
click at [232, 585] on div "Pay Advice $750.93 on [DATE]" at bounding box center [310, 594] width 591 height 34
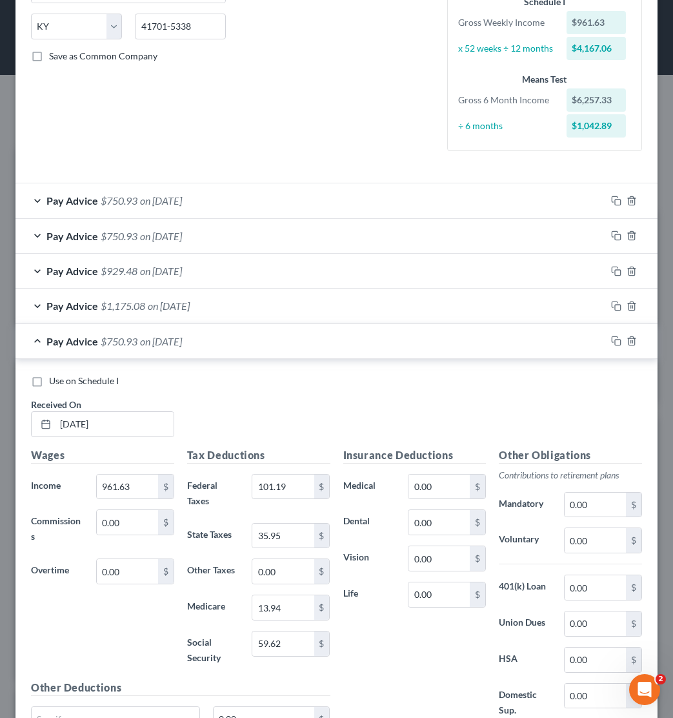
scroll to position [375, 0]
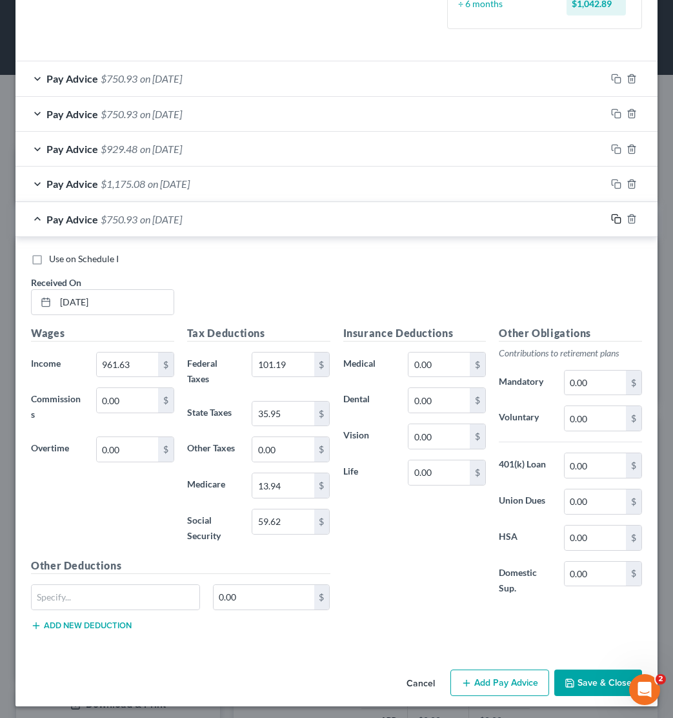
click at [616, 218] on icon "button" at bounding box center [616, 219] width 10 height 10
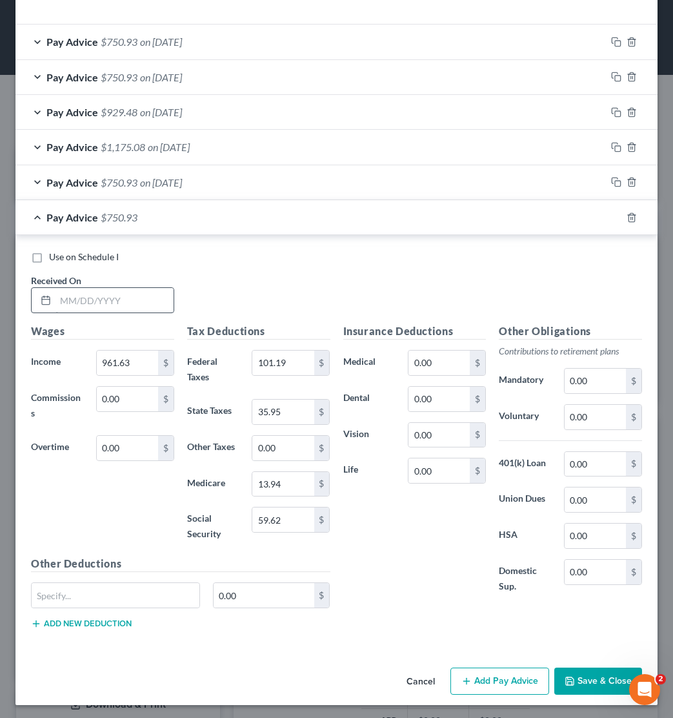
scroll to position [410, 0]
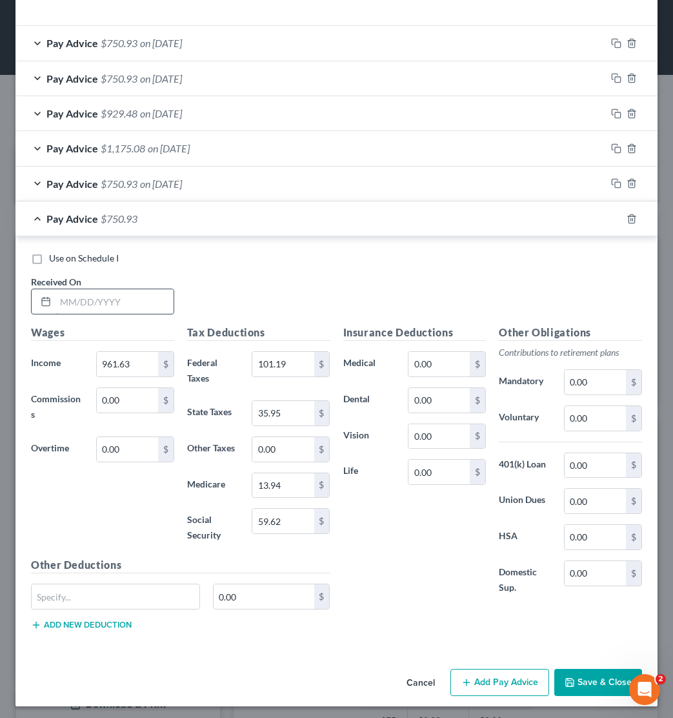
click at [90, 292] on input "text" at bounding box center [115, 301] width 118 height 25
type input "[DATE]"
click at [223, 294] on div "Use on Schedule I Received On * [DATE]" at bounding box center [337, 288] width 624 height 73
click at [618, 219] on rect "button" at bounding box center [618, 221] width 6 height 6
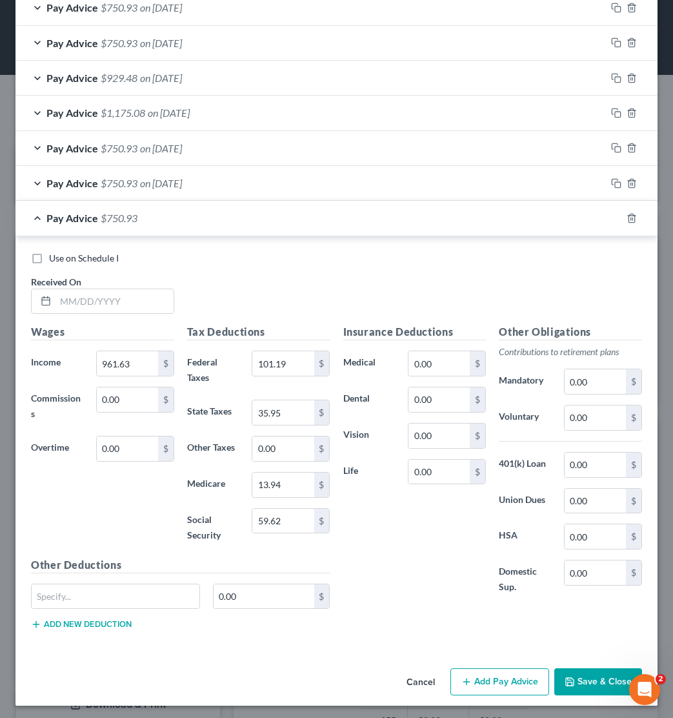
scroll to position [445, 0]
click at [90, 309] on input "text" at bounding box center [115, 302] width 118 height 25
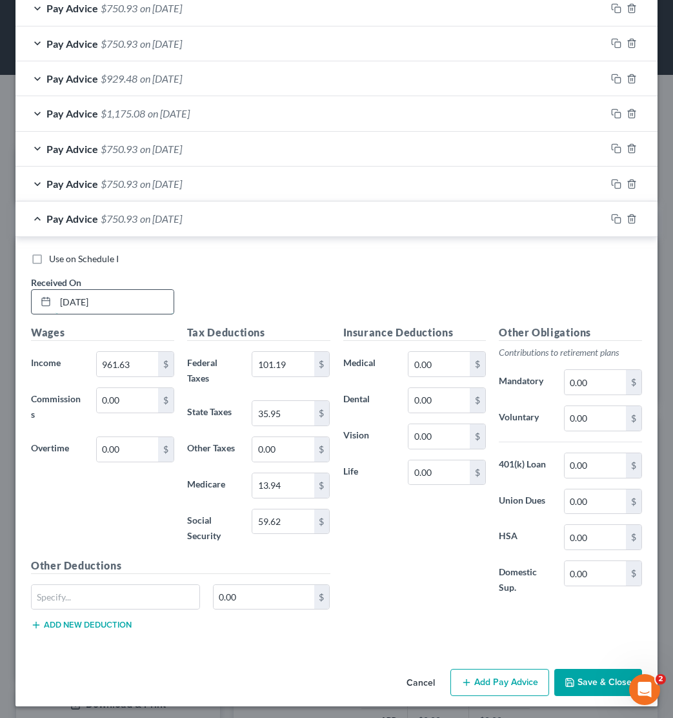
click at [59, 298] on input "[DATE]" at bounding box center [115, 302] width 118 height 25
type input "[DATE]"
type input "850.32"
click at [292, 355] on input "101.19" at bounding box center [282, 364] width 61 height 25
type input "1"
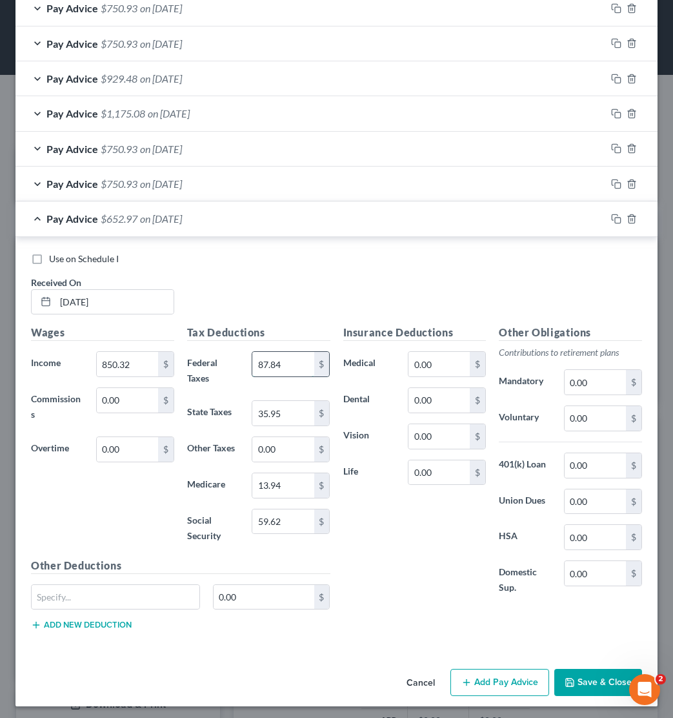
type input "87.84"
click at [289, 412] on input "35.95" at bounding box center [282, 413] width 61 height 25
type input "3"
type input "31.50"
type input "12.33"
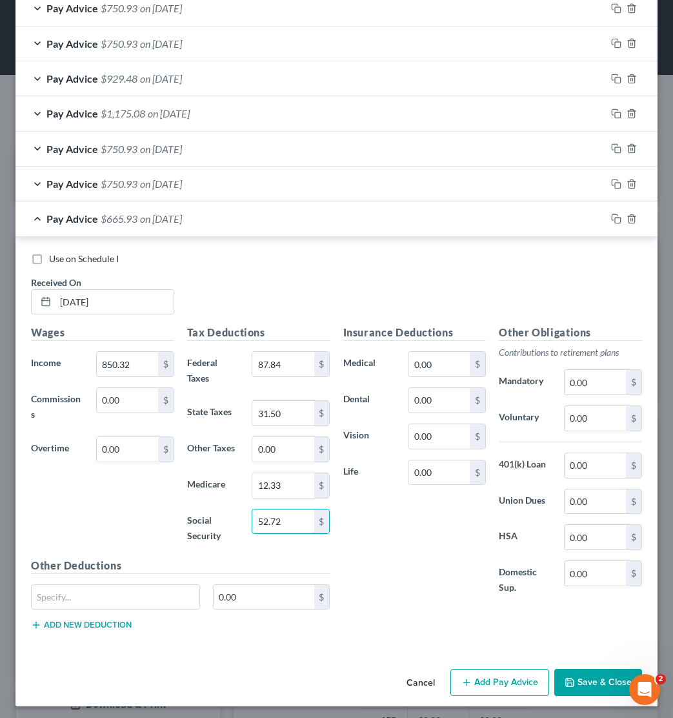
type input "52.72"
click at [389, 546] on div "Insurance Deductions Medical 0.00 $ Dental 0.00 $ Vision 0.00 $ Life 0.00 $" at bounding box center [415, 467] width 156 height 285
click at [497, 678] on button "Add Pay Advice" at bounding box center [500, 682] width 99 height 27
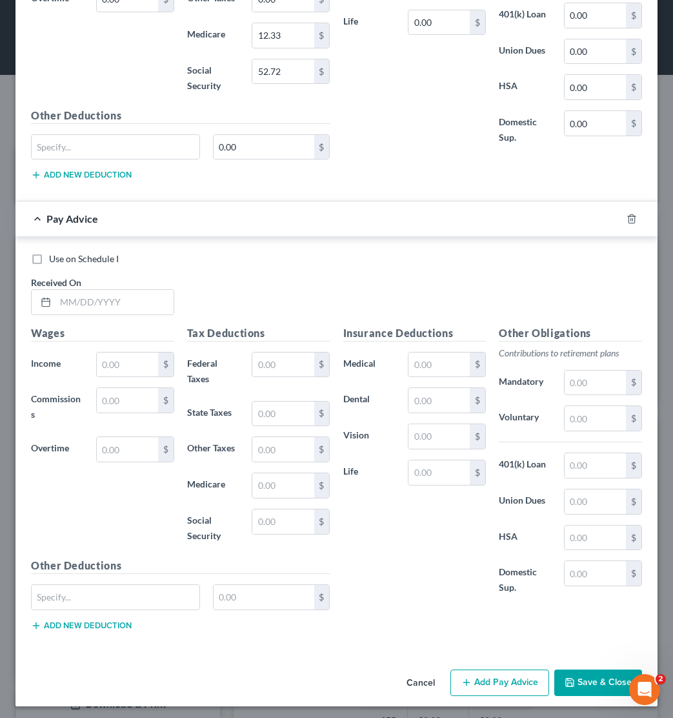
scroll to position [895, 0]
click at [62, 300] on input "text" at bounding box center [115, 302] width 118 height 25
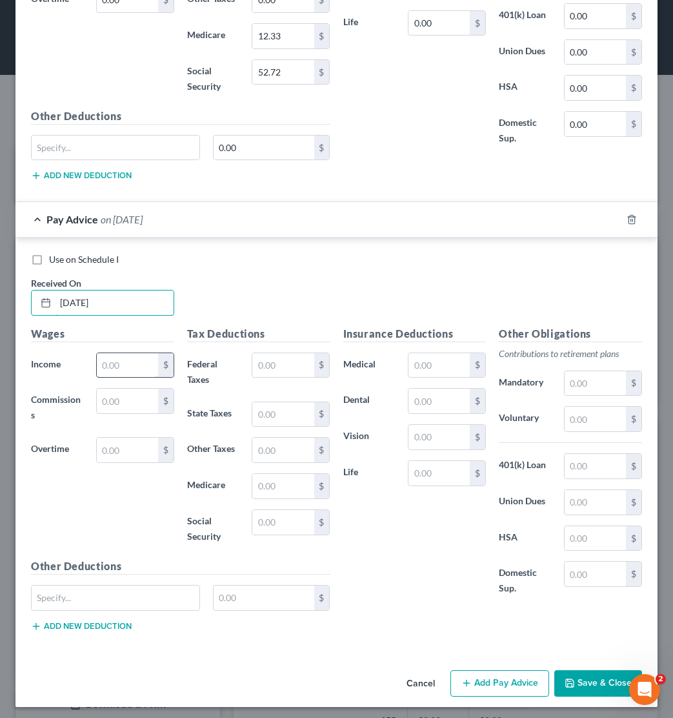
type input "[DATE]"
click at [123, 362] on input "text" at bounding box center [127, 365] width 61 height 25
type input "1,889.32"
type input "88.93"
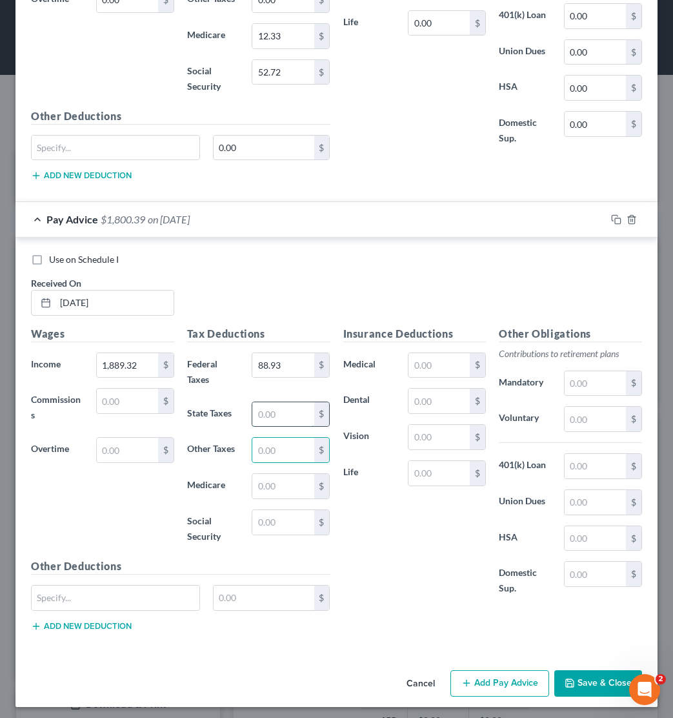
click at [276, 419] on input "text" at bounding box center [282, 414] width 61 height 25
type input "64.67"
type input "27.40"
type input "117.14"
click at [587, 674] on button "Save & Close" at bounding box center [598, 683] width 88 height 27
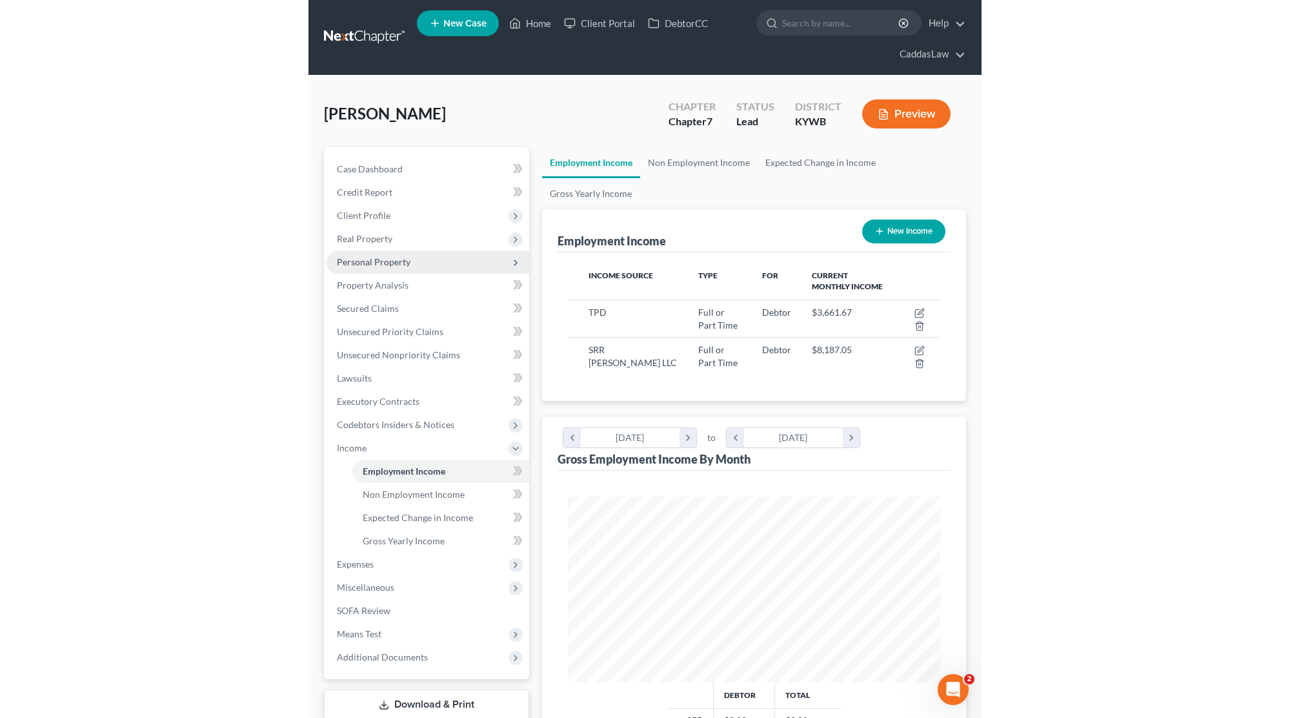
scroll to position [0, 0]
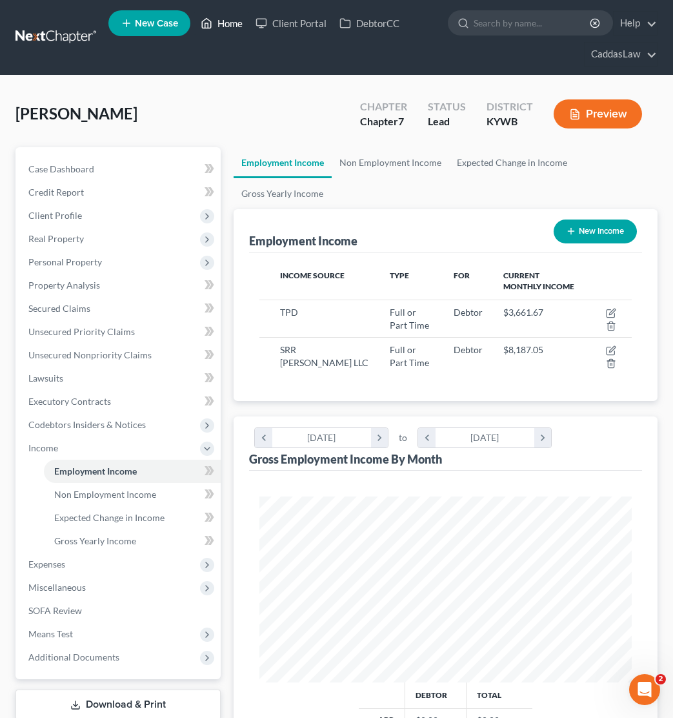
click at [223, 24] on link "Home" at bounding box center [221, 23] width 55 height 23
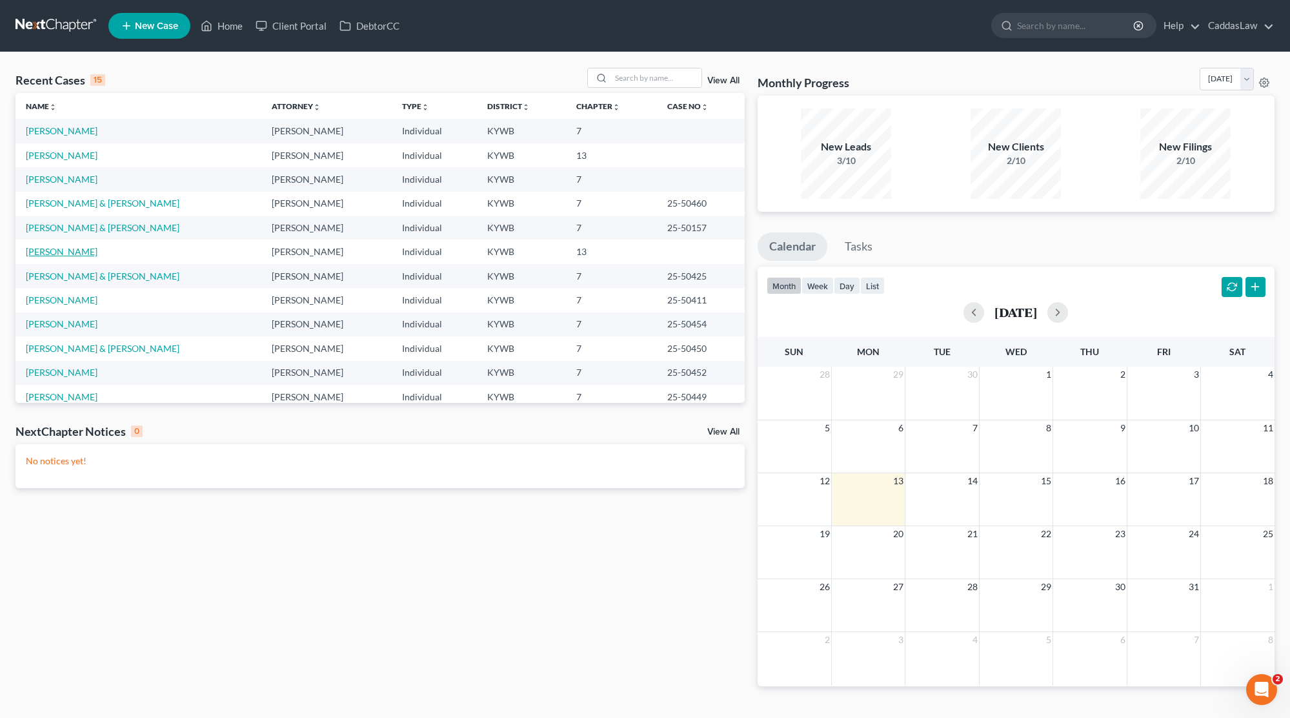
click at [55, 250] on link "[PERSON_NAME]" at bounding box center [62, 251] width 72 height 11
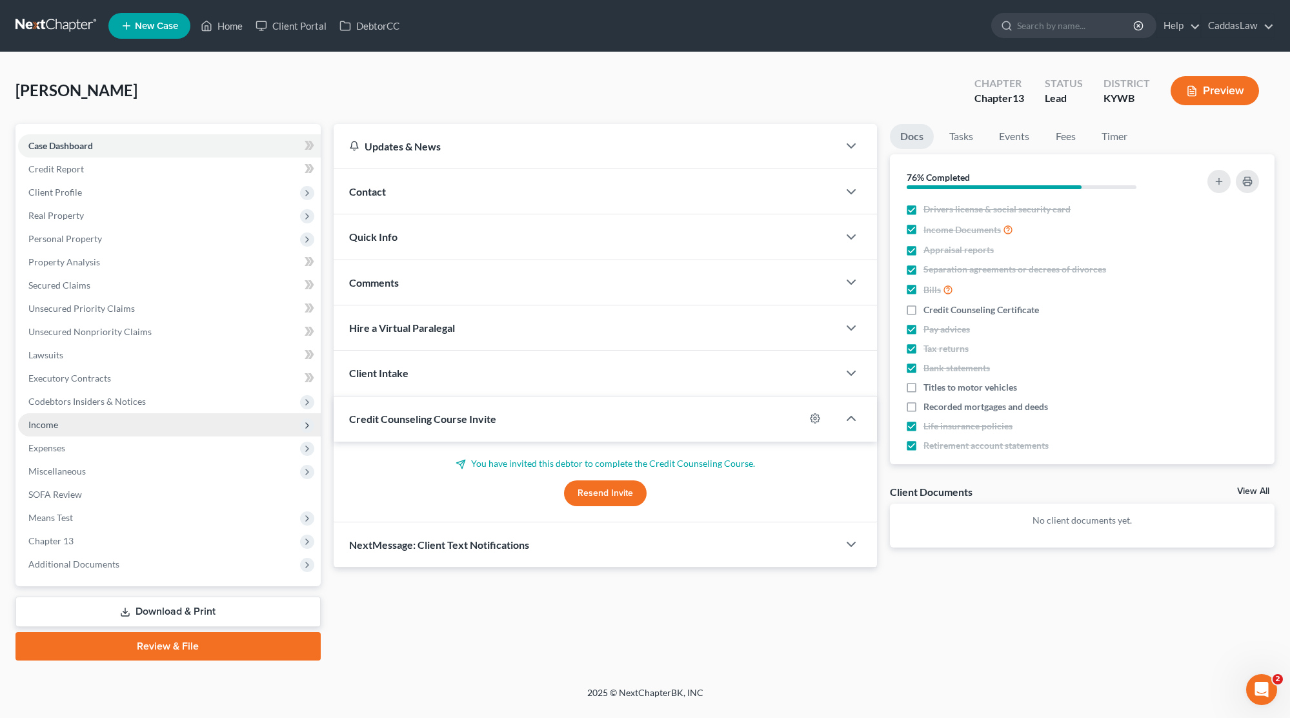
click at [76, 426] on span "Income" at bounding box center [169, 424] width 303 height 23
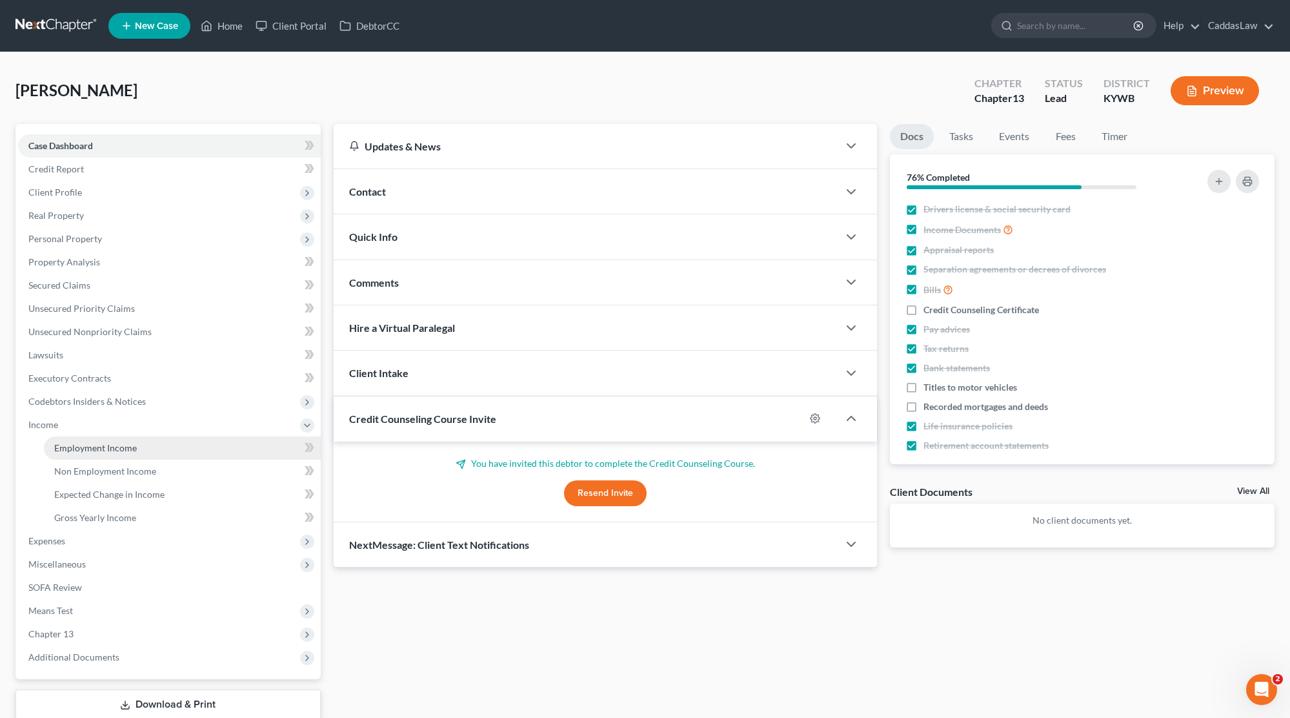
click at [90, 447] on span "Employment Income" at bounding box center [95, 447] width 83 height 11
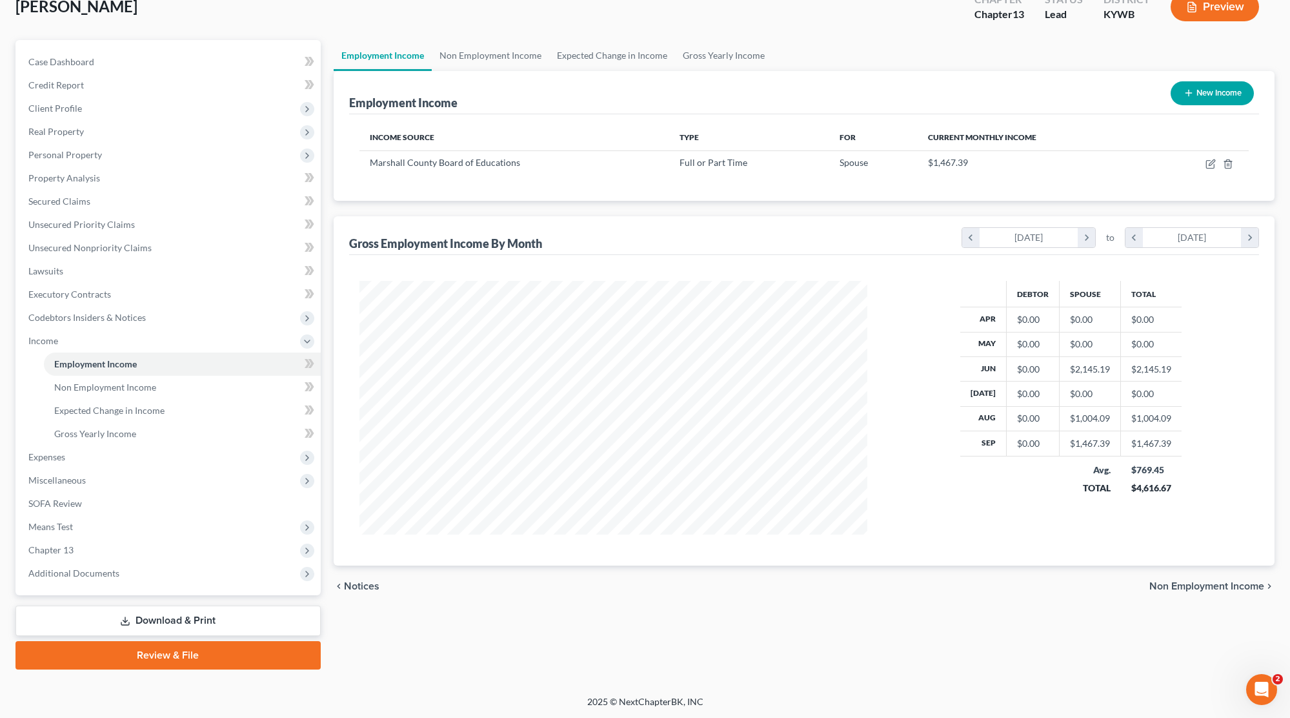
scroll to position [85, 0]
click at [771, 160] on icon "button" at bounding box center [1210, 164] width 8 height 8
select select "0"
select select "18"
select select "0"
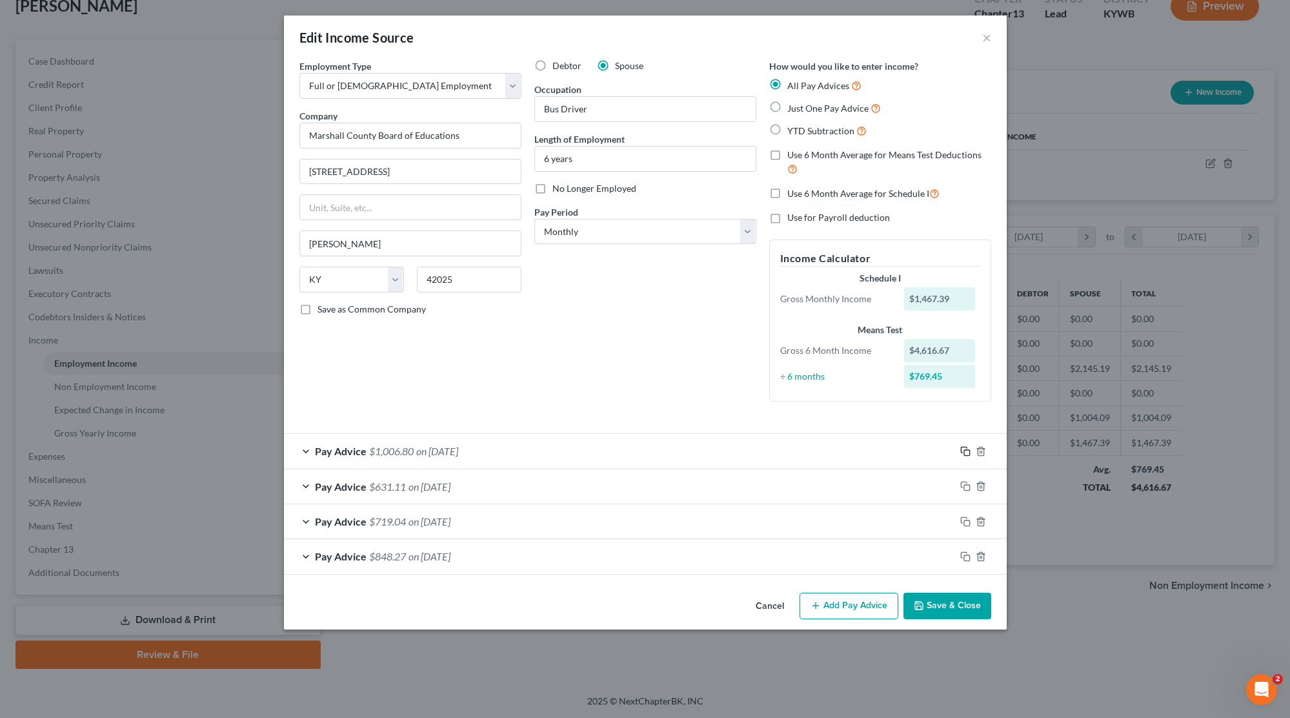
click at [771, 450] on icon "button" at bounding box center [965, 451] width 10 height 10
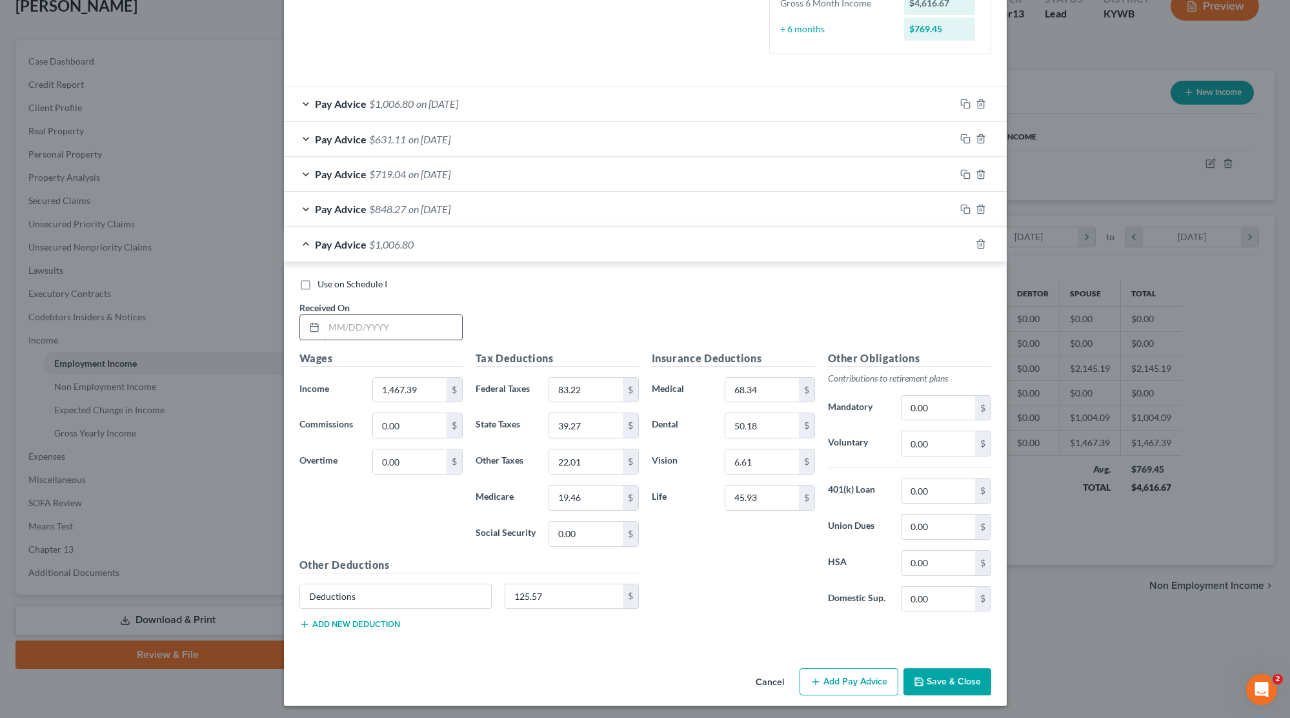
scroll to position [347, 0]
click at [327, 325] on input "text" at bounding box center [393, 328] width 138 height 25
type input "[DATE]"
click at [428, 393] on input "1,467.39" at bounding box center [409, 390] width 73 height 25
type input "1"
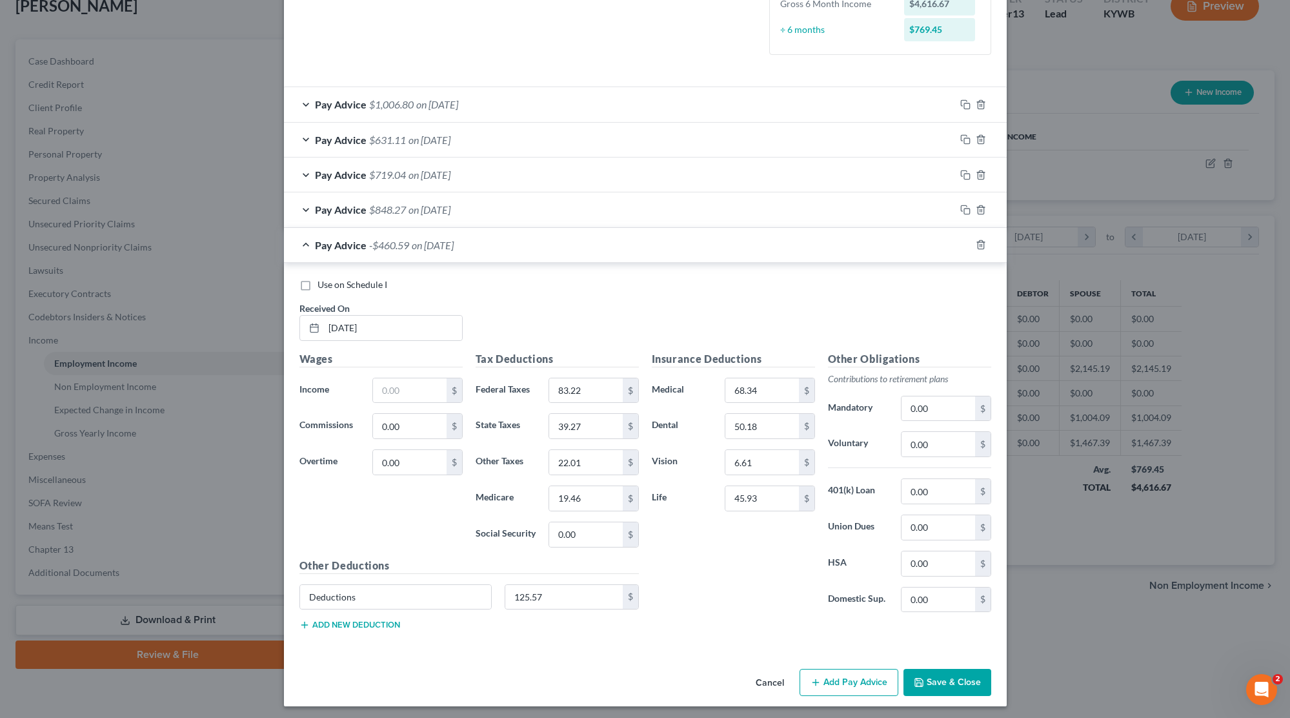
click at [770, 684] on button "Cancel" at bounding box center [769, 683] width 49 height 26
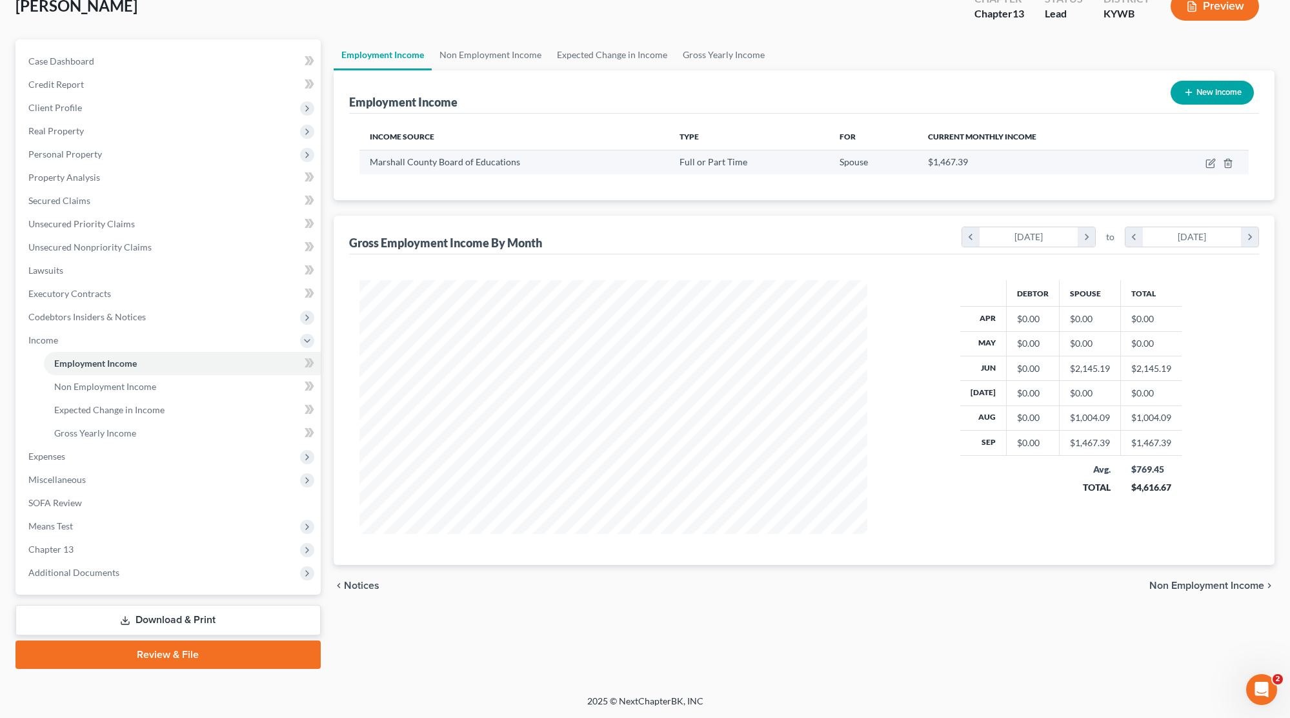
click at [771, 170] on td at bounding box center [1200, 162] width 97 height 25
click at [771, 163] on icon "button" at bounding box center [1211, 163] width 10 height 10
select select "0"
select select "18"
select select "0"
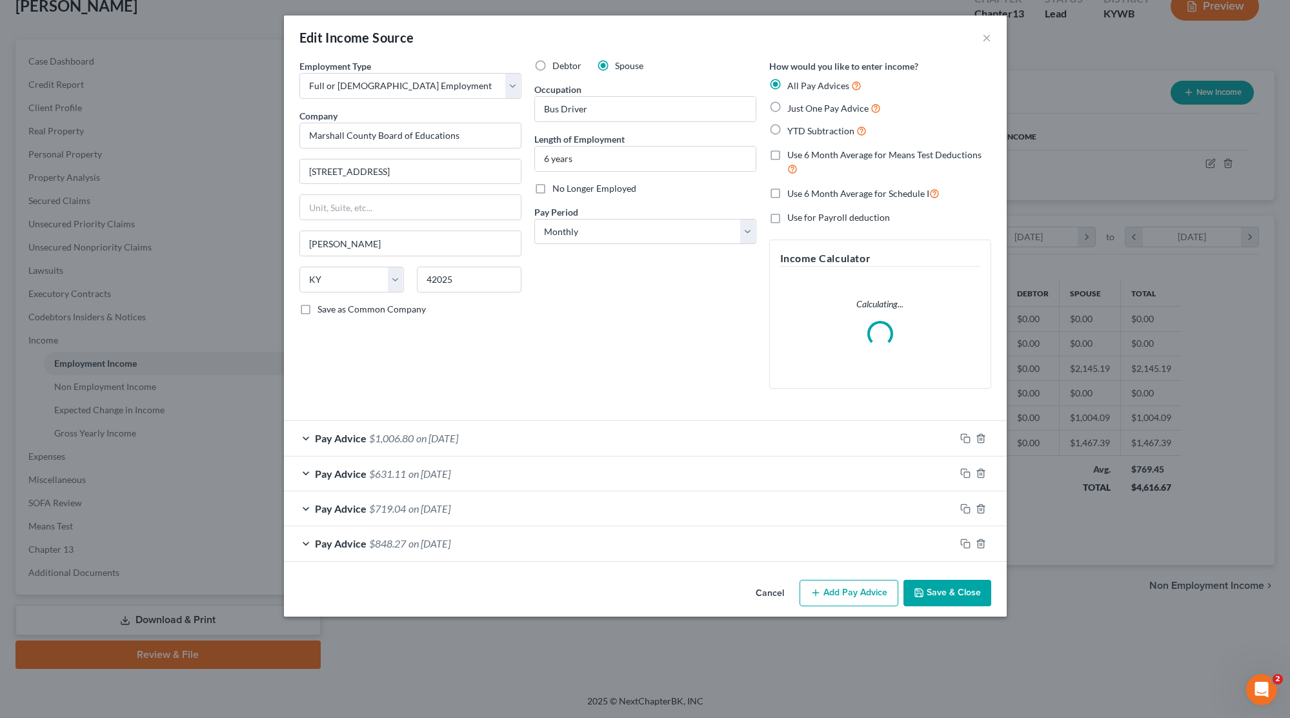
click at [771, 540] on div at bounding box center [981, 543] width 52 height 21
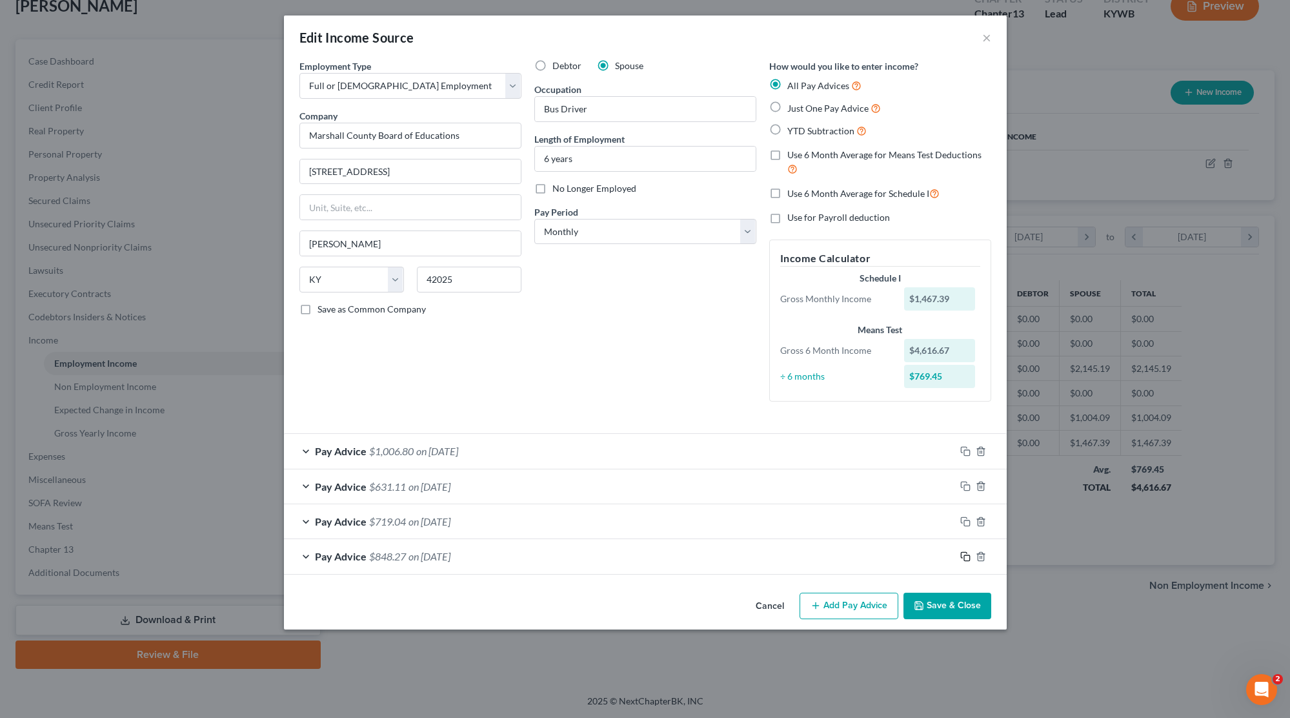
click at [771, 554] on icon "button" at bounding box center [965, 556] width 10 height 10
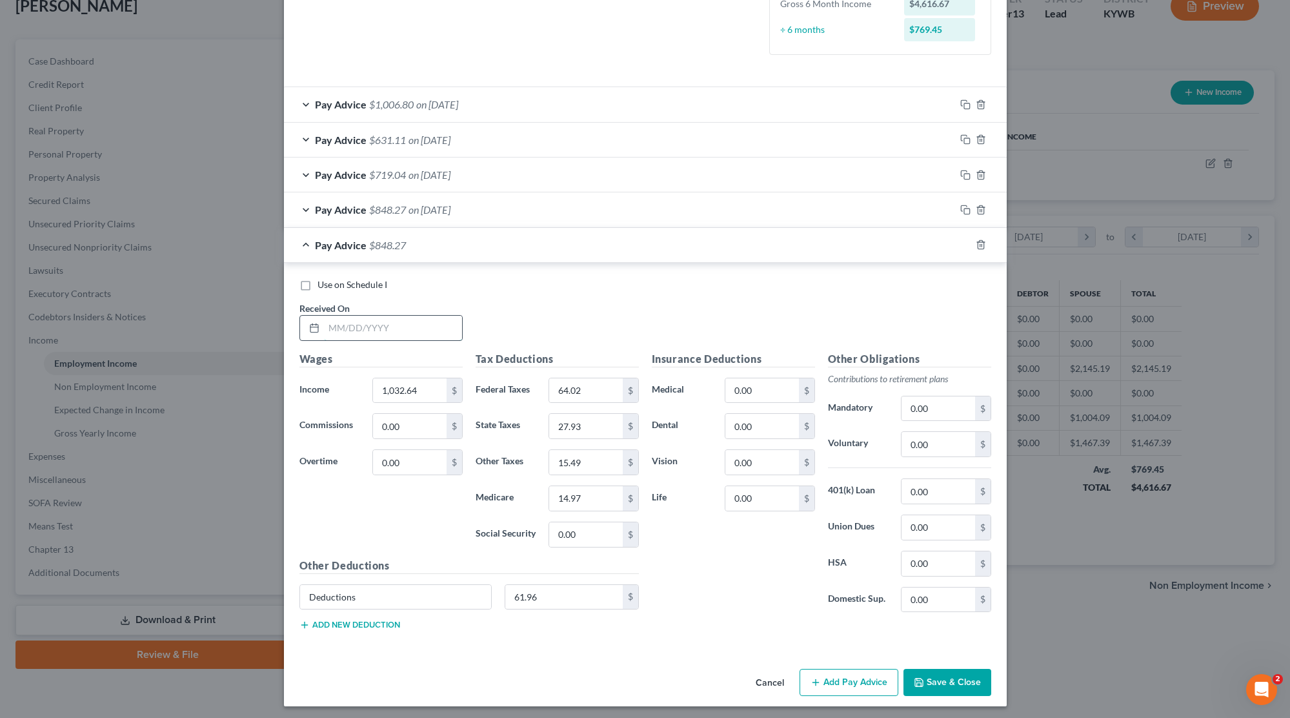
click at [336, 317] on input "text" at bounding box center [393, 328] width 138 height 25
type input "[DATE]"
click at [421, 378] on input "1,032.64" at bounding box center [409, 390] width 73 height 25
click at [423, 381] on input "1,032.64" at bounding box center [409, 390] width 73 height 25
type input "1,112.55"
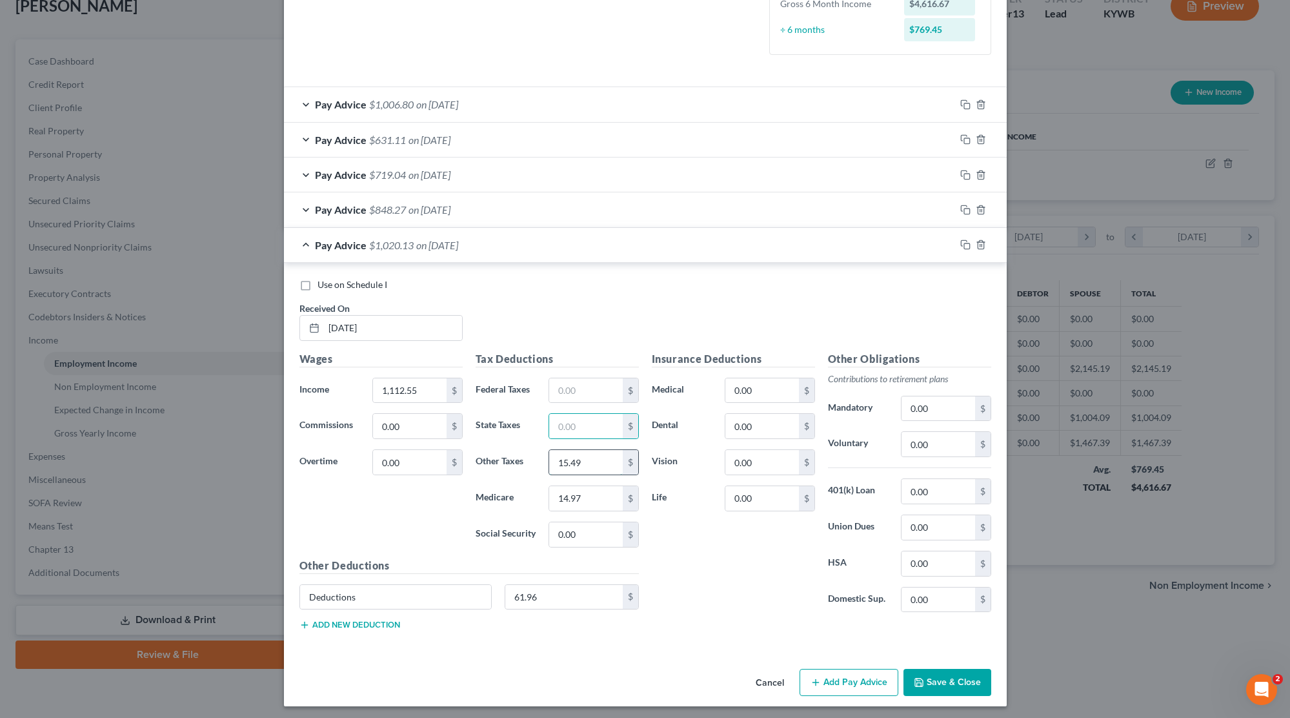
click at [591, 451] on input "15.49" at bounding box center [585, 462] width 73 height 25
type input "1"
click at [590, 505] on input "14.97" at bounding box center [585, 498] width 73 height 25
type input "1"
click at [428, 323] on input "[DATE]" at bounding box center [393, 328] width 138 height 25
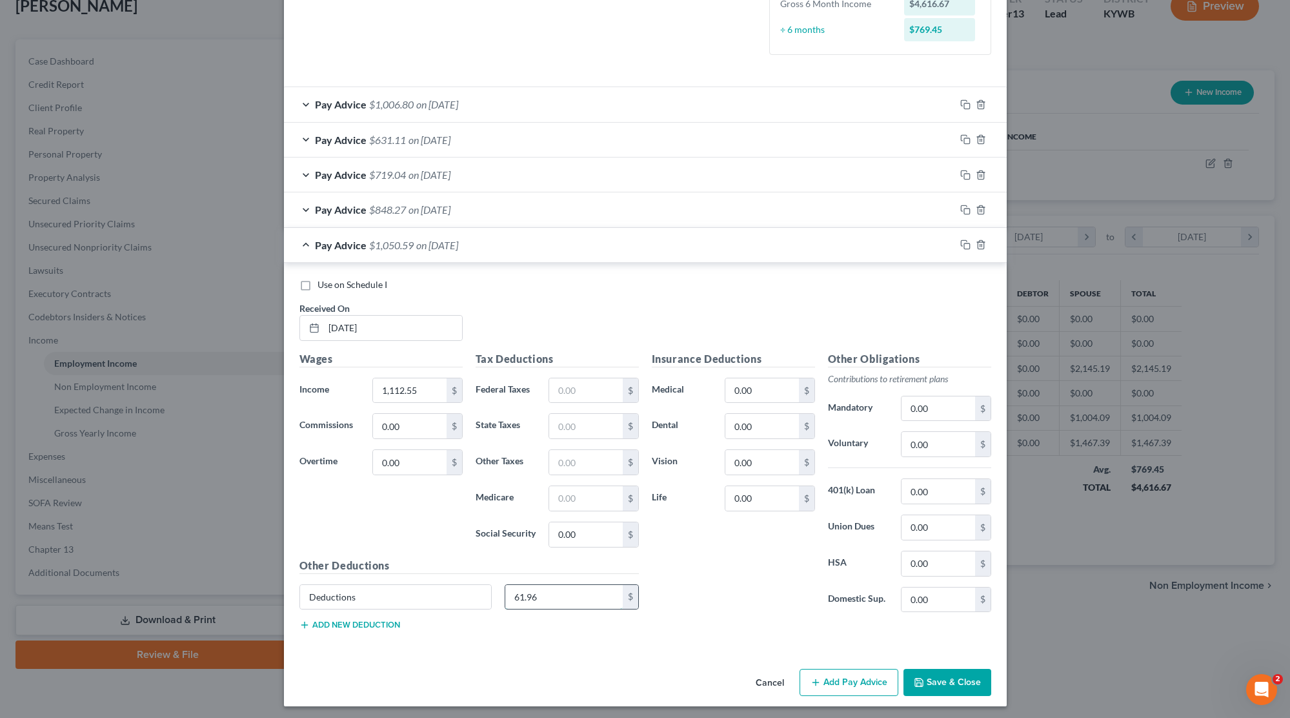
click at [554, 593] on input "61.96" at bounding box center [563, 597] width 117 height 25
type input "6"
click at [602, 210] on div "Pay Advice $848.27 on [DATE]" at bounding box center [619, 209] width 671 height 34
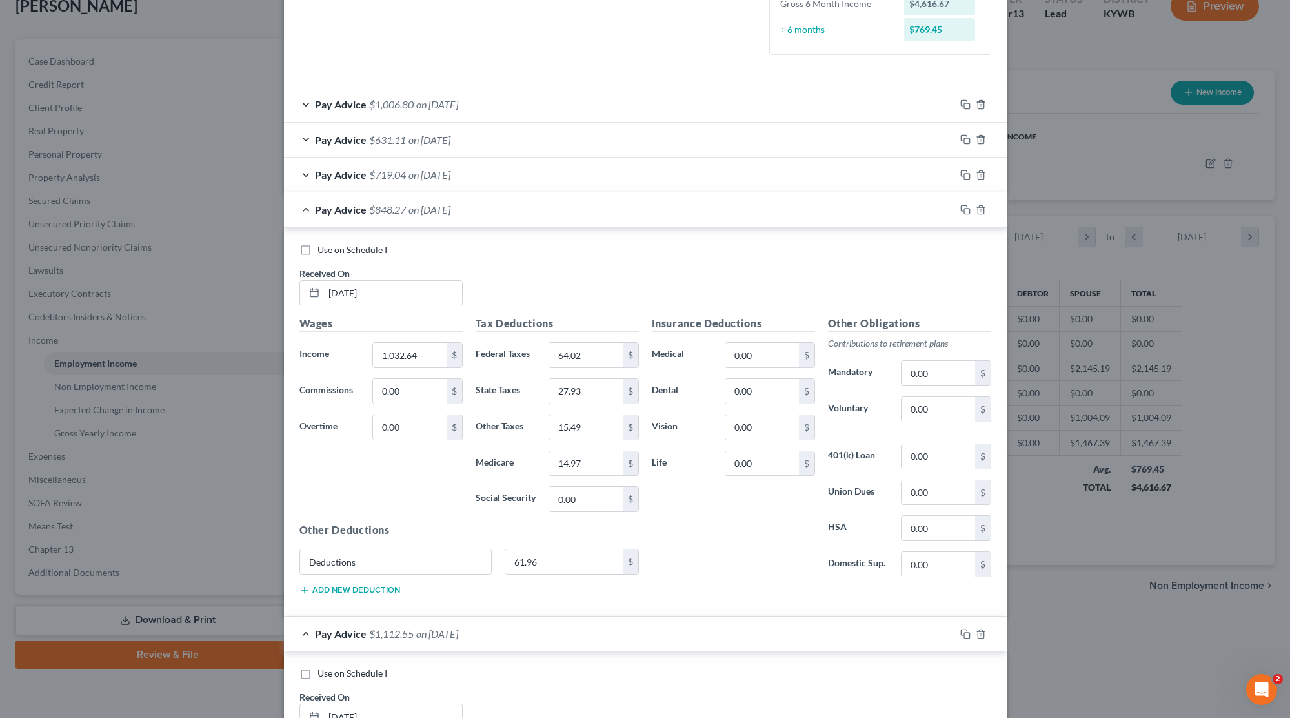
click at [602, 210] on div "Pay Advice $848.27 on [DATE]" at bounding box center [619, 209] width 671 height 34
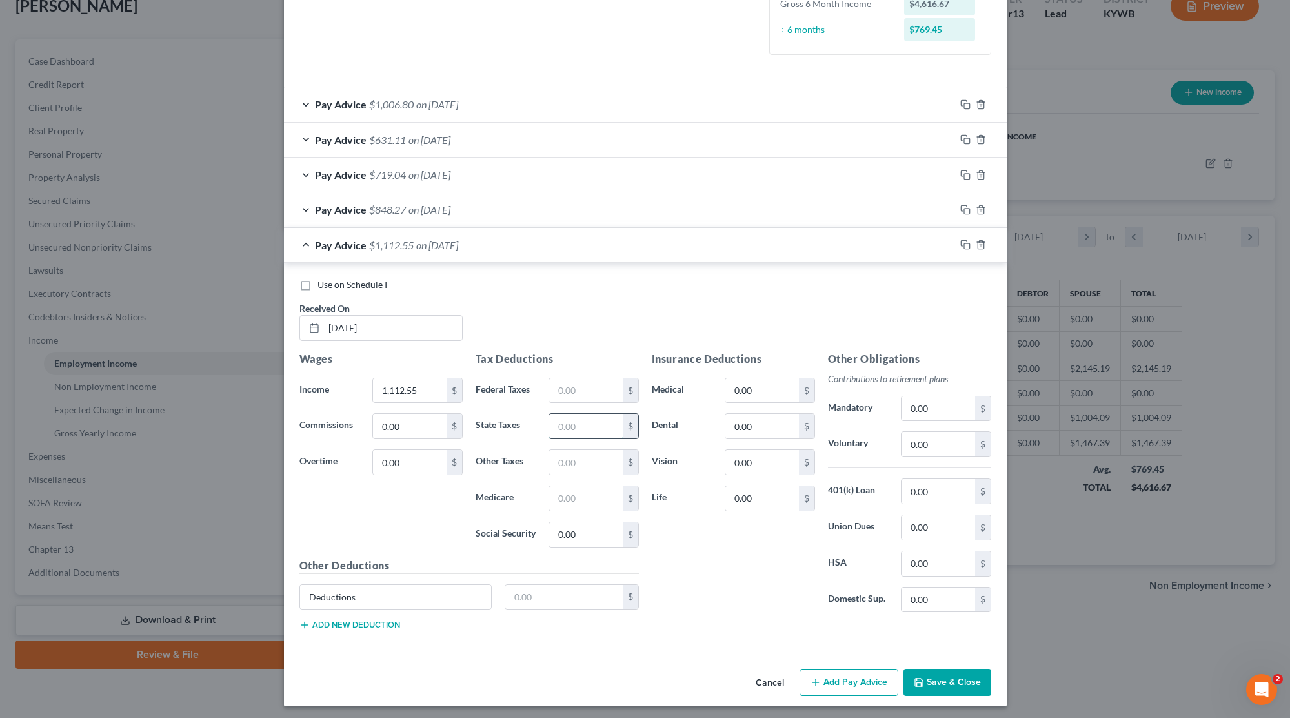
click at [570, 424] on input "text" at bounding box center [585, 426] width 73 height 25
type input "46.43"
type input "8.29"
type input "14.76"
click at [771, 682] on button "Save & Close" at bounding box center [948, 682] width 88 height 27
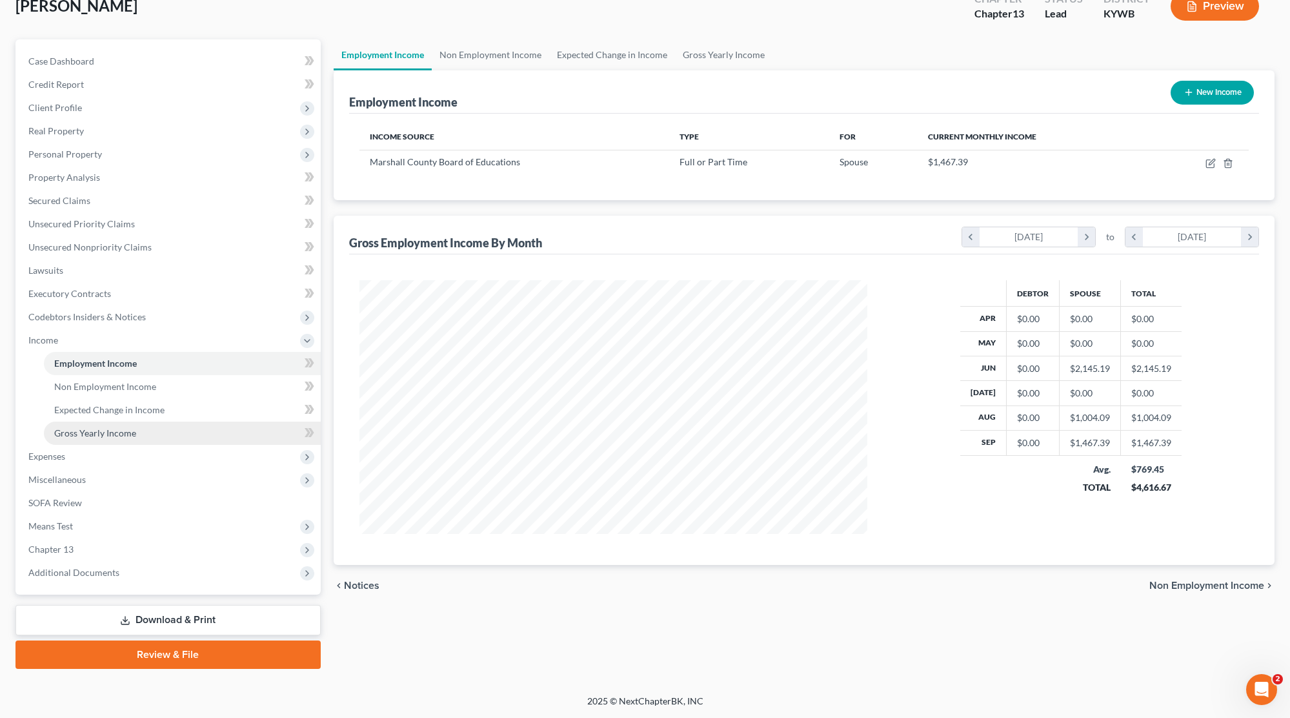
scroll to position [85, 0]
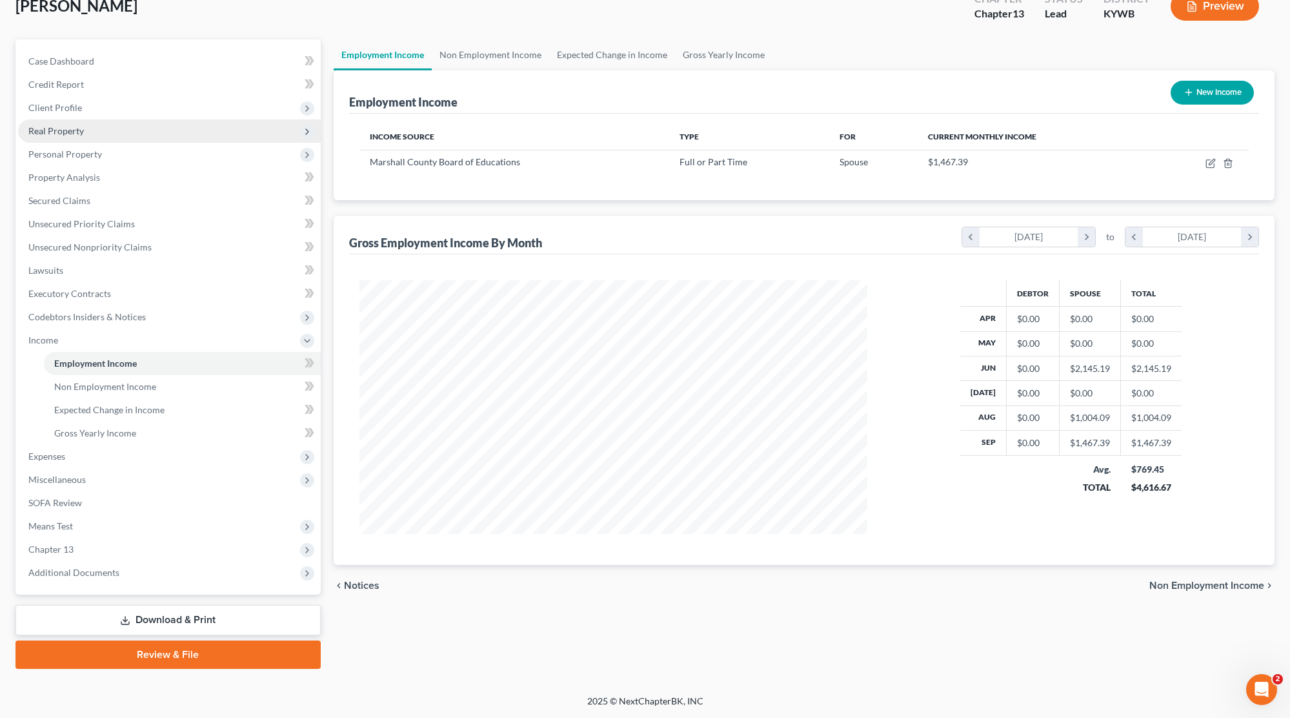
click at [68, 131] on span "Real Property" at bounding box center [56, 130] width 56 height 11
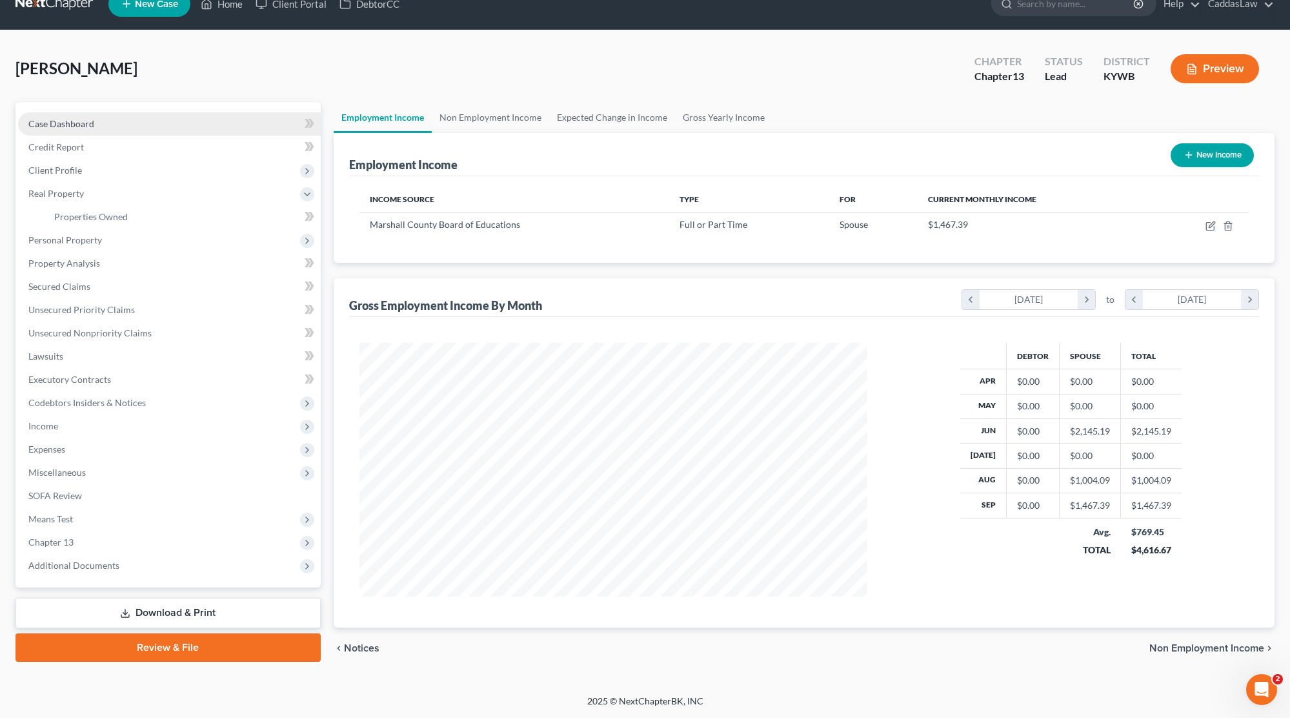
scroll to position [22, 0]
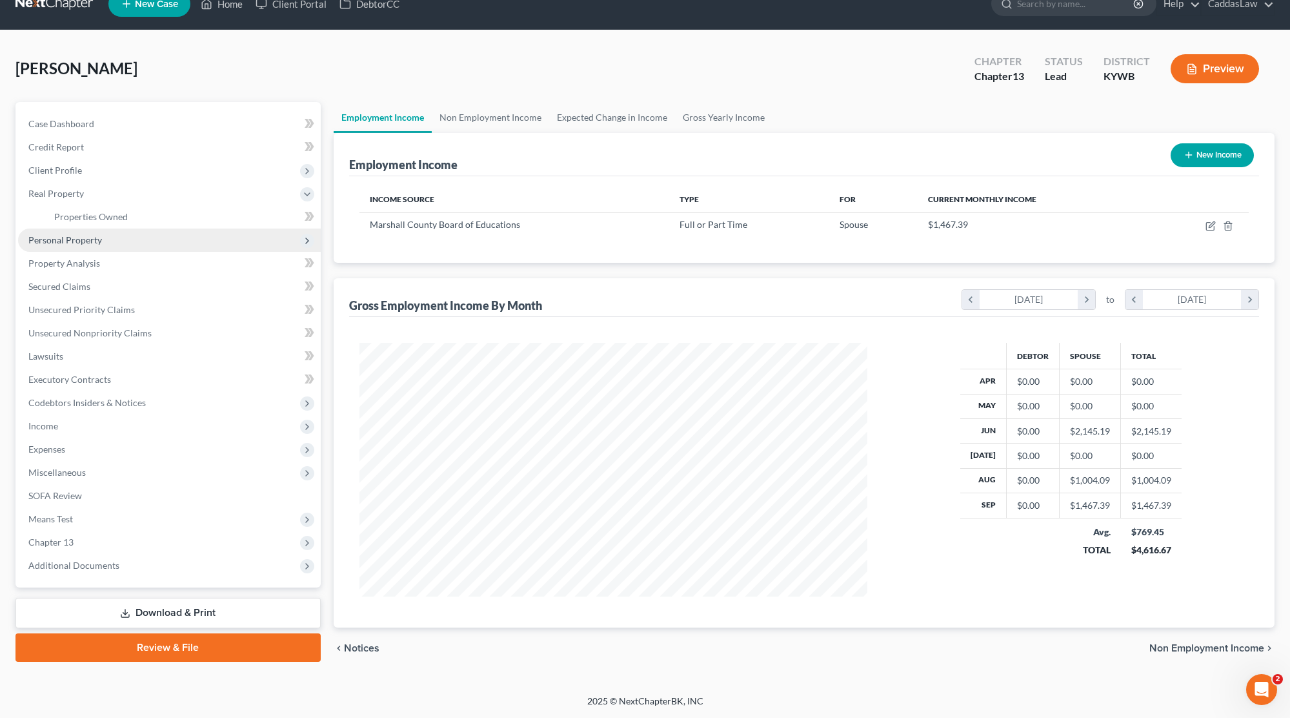
click at [65, 239] on span "Personal Property" at bounding box center [65, 239] width 74 height 11
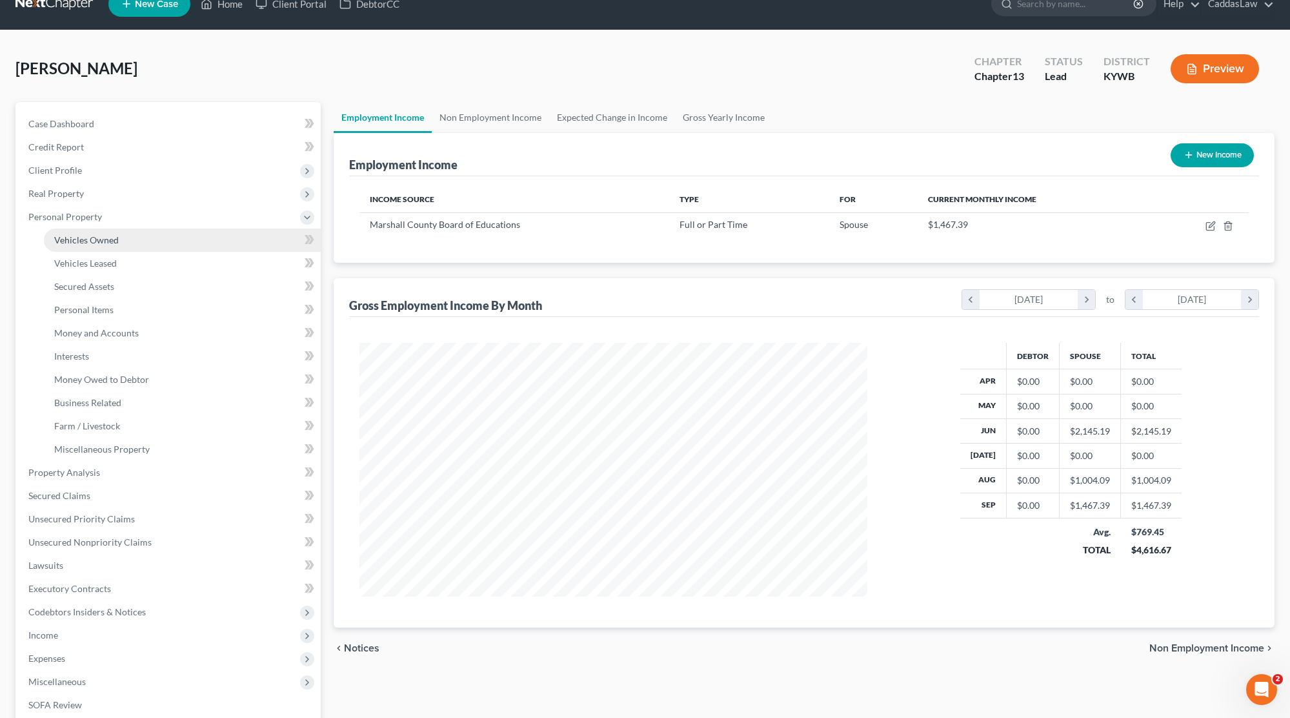
click at [142, 235] on link "Vehicles Owned" at bounding box center [182, 239] width 277 height 23
